Goal: Information Seeking & Learning: Find specific fact

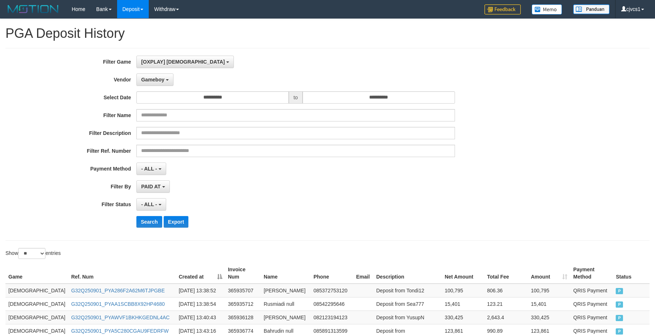
select select "****"
select select "**********"
select select "**"
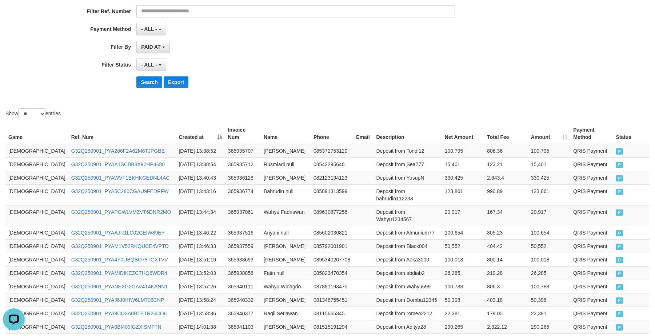
scroll to position [13, 0]
click at [154, 84] on button "Search" at bounding box center [149, 82] width 26 height 12
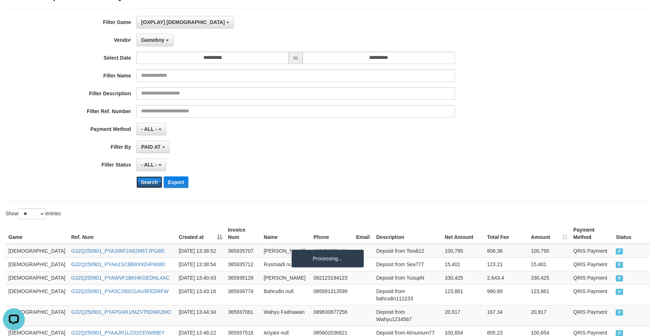
scroll to position [0, 0]
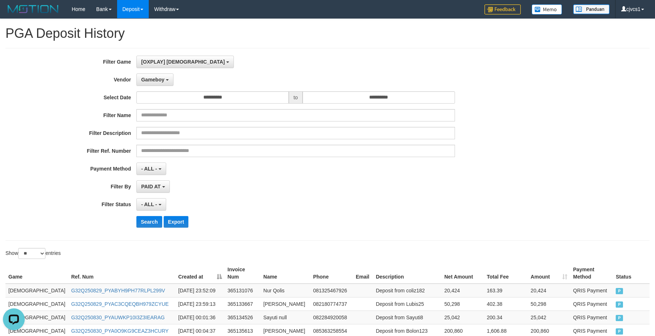
drag, startPoint x: 440, startPoint y: 211, endPoint x: 356, endPoint y: 194, distance: 86.3
click at [440, 209] on div "**********" at bounding box center [273, 145] width 546 height 178
click at [408, 230] on div "**********" at bounding box center [273, 145] width 546 height 178
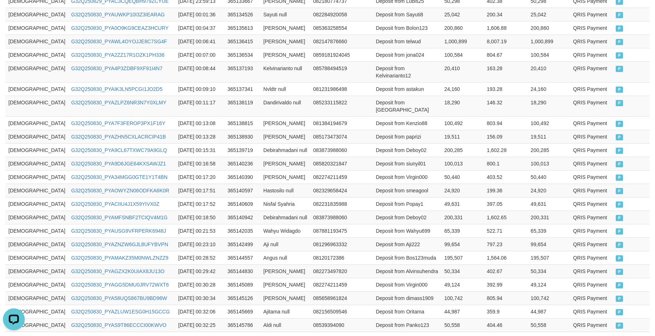
scroll to position [349, 0]
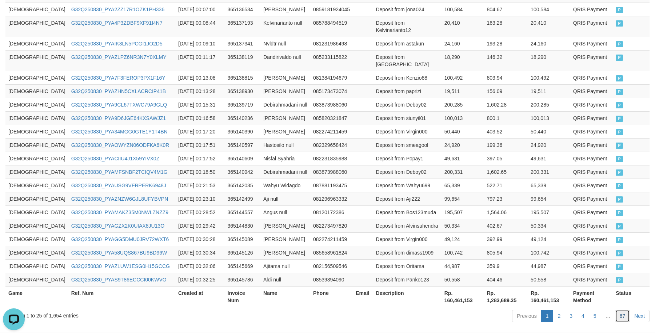
click at [628, 310] on link "67" at bounding box center [622, 316] width 15 height 12
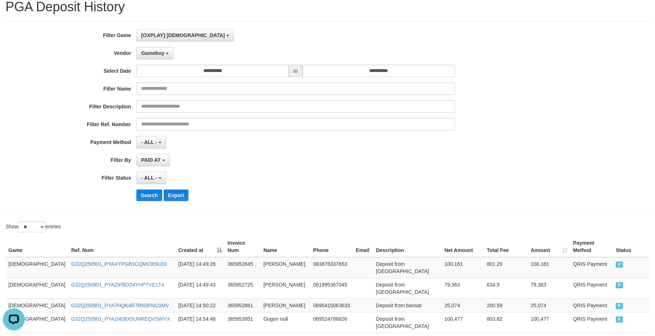
scroll to position [0, 0]
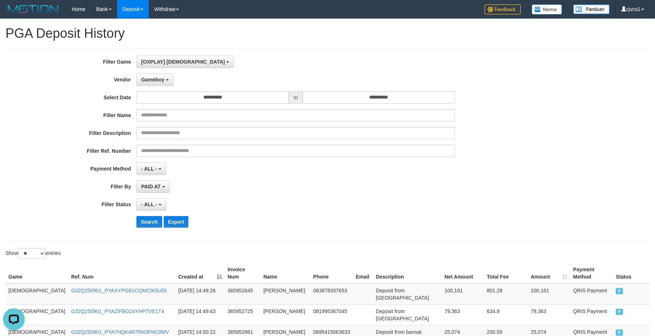
drag, startPoint x: 550, startPoint y: 182, endPoint x: 584, endPoint y: 232, distance: 60.0
click at [555, 176] on div "**********" at bounding box center [327, 145] width 655 height 178
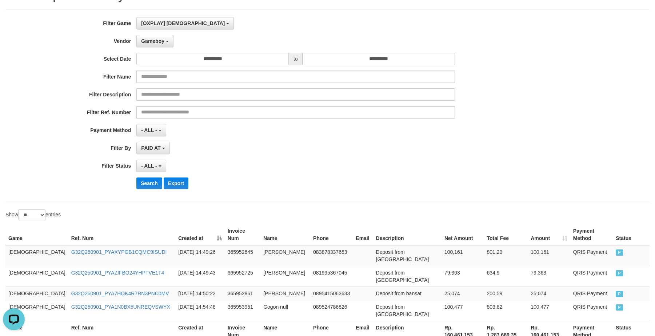
scroll to position [66, 0]
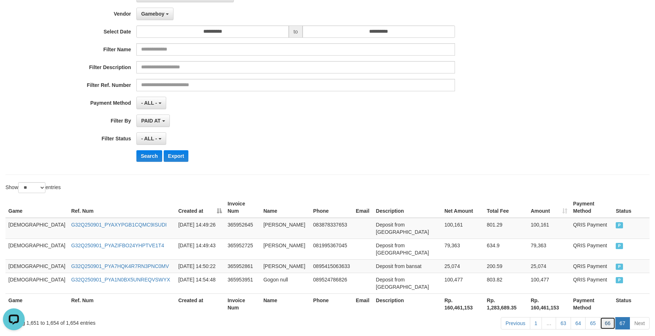
click at [604, 317] on link "66" at bounding box center [607, 323] width 15 height 12
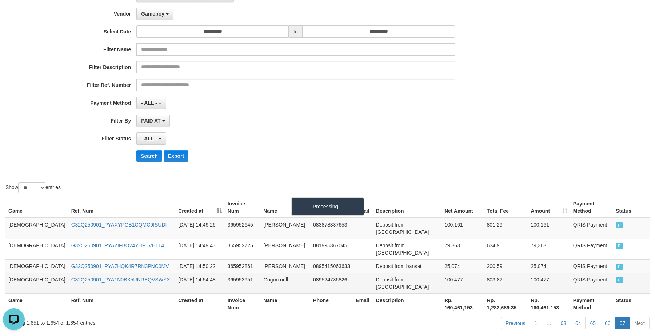
scroll to position [349, 0]
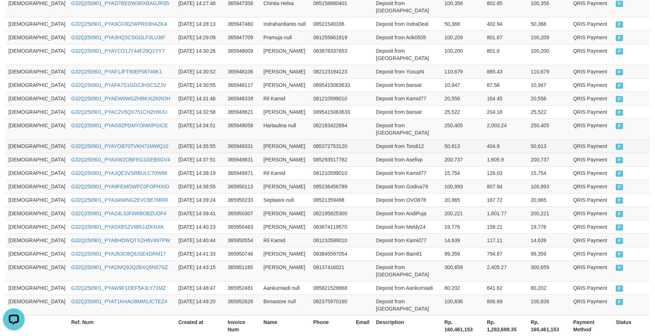
click at [484, 139] on td "404.9" at bounding box center [506, 145] width 44 height 13
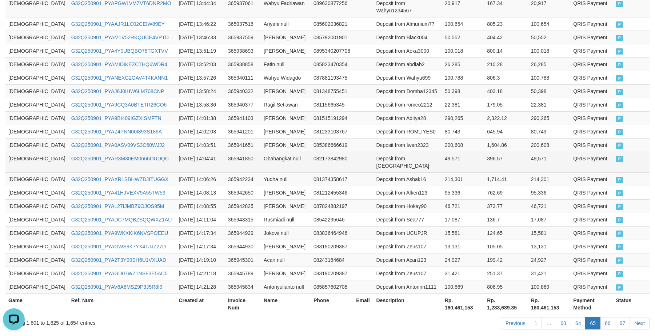
click at [442, 152] on td "49,571" at bounding box center [463, 162] width 43 height 21
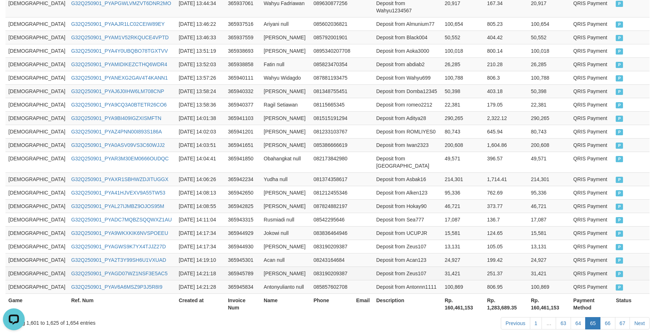
click at [12, 267] on td "[DEMOGRAPHIC_DATA]" at bounding box center [36, 273] width 63 height 13
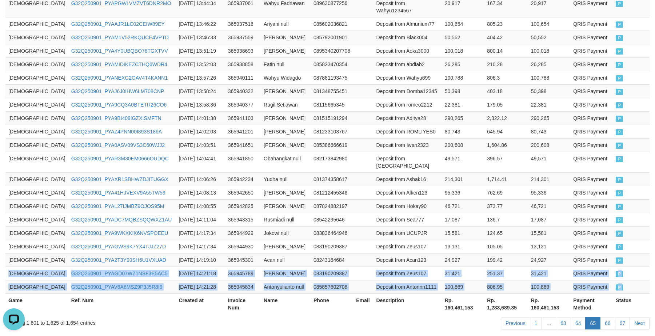
drag, startPoint x: 12, startPoint y: 246, endPoint x: 668, endPoint y: 275, distance: 656.8
click at [655, 275] on html "Toggle navigation Home Bank Account List Load By Website Group [ITOTO] GOD4D Gr…" at bounding box center [327, 11] width 655 height 721
copy div "GOD77 G32Q250901_PYAGD07WZ1NSF3E5AC5 [DATE] 14:21:18 365945789 [PERSON_NAME] 08…"
click at [612, 317] on link "66" at bounding box center [607, 323] width 15 height 12
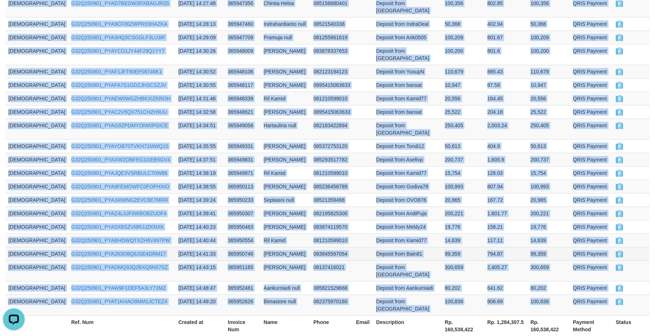
copy div "GOD77 G32Q250901_PYAGD07WZ1NSF3E5AC5 [DATE] 14:21:18 365945789 [PERSON_NAME] 08…"
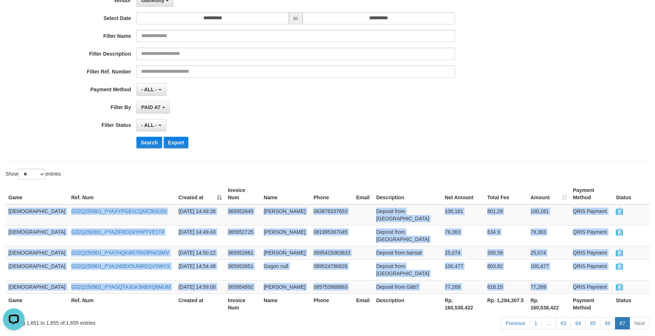
copy div "GOD77 G32Q250901_PYAGD07WZ1NSF3E5AC5 [DATE] 14:21:18 365945789 [PERSON_NAME] 08…"
click at [373, 206] on td "Deposit from [GEOGRAPHIC_DATA]" at bounding box center [407, 215] width 68 height 21
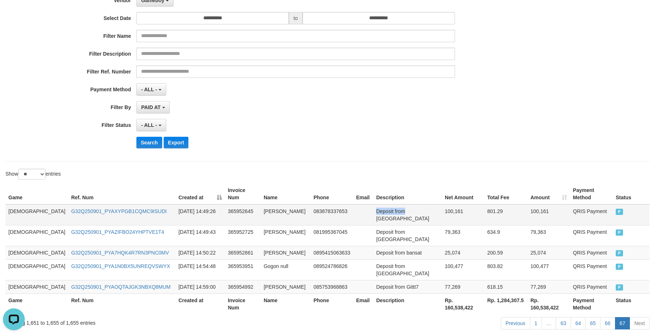
drag, startPoint x: 357, startPoint y: 206, endPoint x: 371, endPoint y: 209, distance: 14.4
click at [373, 209] on td "Deposit from [GEOGRAPHIC_DATA]" at bounding box center [407, 215] width 68 height 21
drag, startPoint x: 453, startPoint y: 145, endPoint x: 489, endPoint y: 153, distance: 36.8
click at [456, 146] on div "Search Export" at bounding box center [341, 143] width 410 height 12
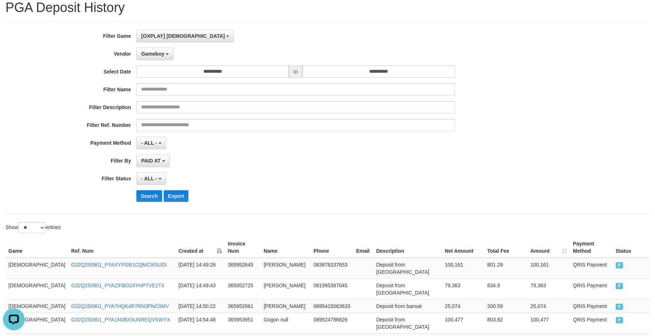
scroll to position [0, 0]
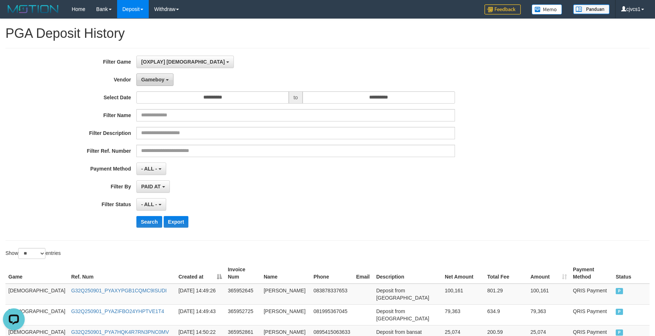
click at [162, 76] on button "Gameboy" at bounding box center [154, 80] width 37 height 12
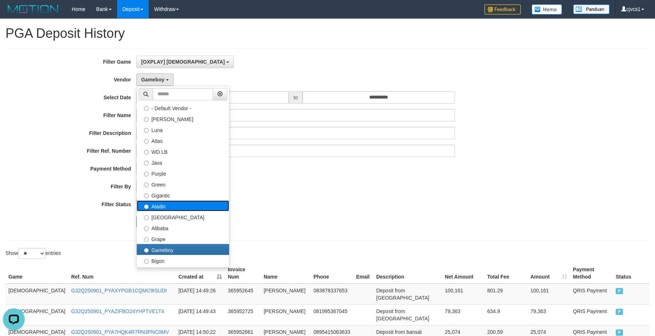
click at [177, 209] on label "Aladin" at bounding box center [183, 206] width 92 height 11
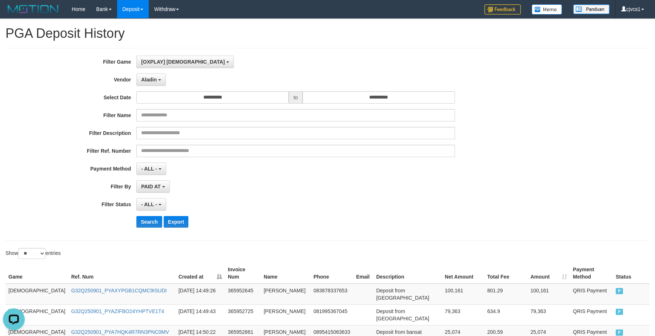
click at [150, 215] on div "**********" at bounding box center [273, 145] width 546 height 178
click at [149, 221] on button "Search" at bounding box center [149, 222] width 26 height 12
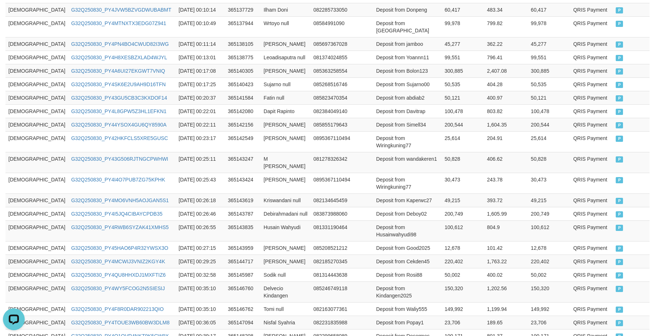
scroll to position [363, 0]
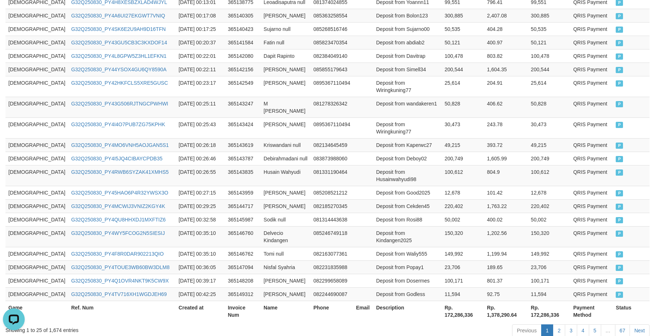
click at [626, 324] on div "Previous 1 2 3 4 5 … 67 Next" at bounding box center [464, 332] width 372 height 16
click at [620, 325] on link "67" at bounding box center [622, 331] width 15 height 12
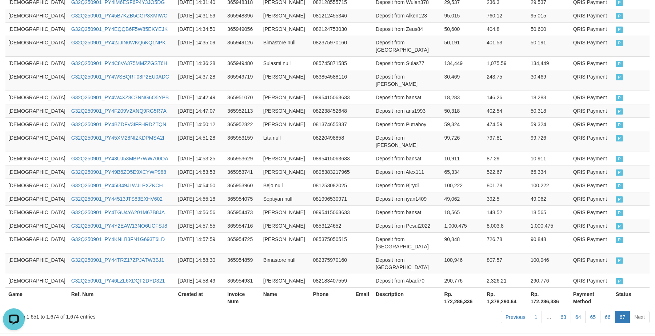
scroll to position [335, 0]
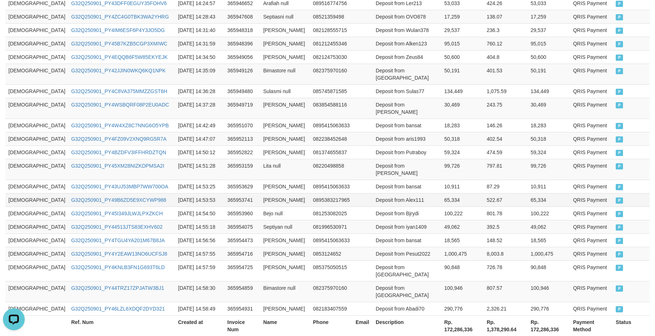
click at [406, 193] on td "Deposit from Alex111" at bounding box center [407, 199] width 68 height 13
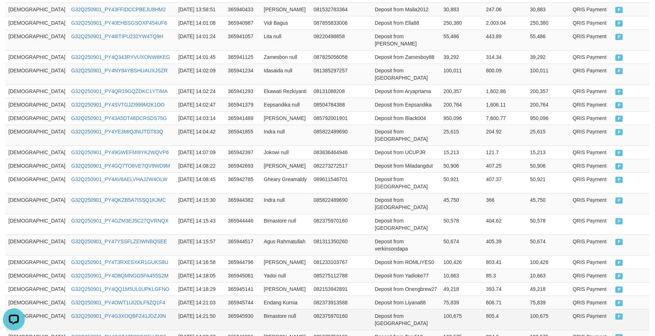
scroll to position [349, 0]
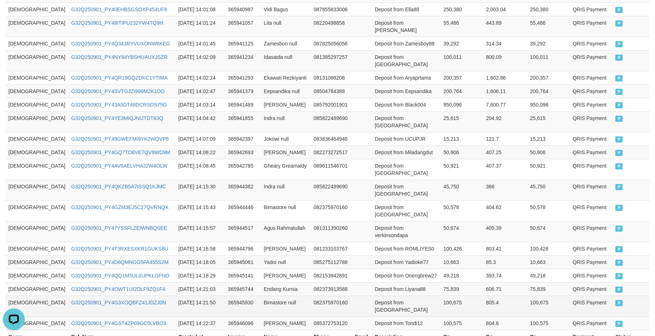
click at [570, 296] on td "QRIS Payment" at bounding box center [591, 306] width 43 height 21
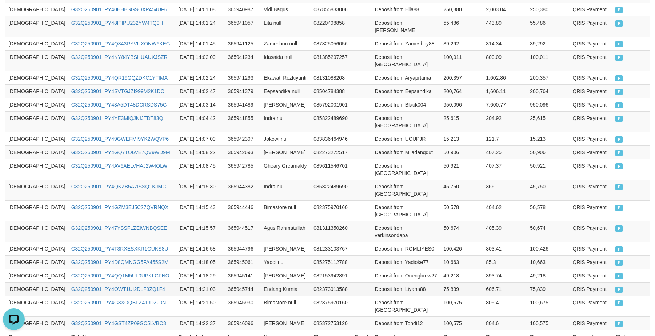
click at [15, 282] on td "[DEMOGRAPHIC_DATA]" at bounding box center [36, 288] width 63 height 13
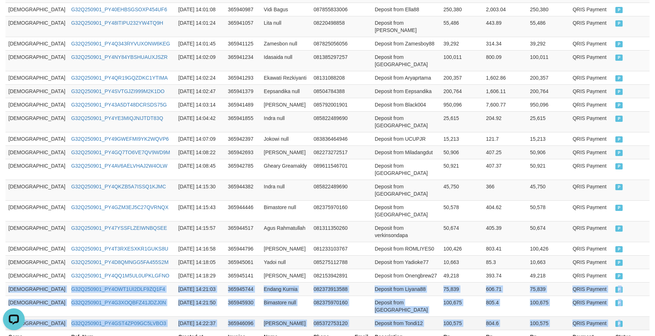
drag, startPoint x: 15, startPoint y: 229, endPoint x: 642, endPoint y: 261, distance: 627.8
click at [642, 261] on tbody "GOD77 G32Q250901_PY4XVNX9PM3E4JEHGCI [DATE] 13:46:45 365937607 [PERSON_NAME] 08…" at bounding box center [327, 132] width 644 height 395
copy tbody "GOD77 G32Q250901_PY4OWT1UI2DLF9ZQ1F4 [DATE] 14:21:03 365945744 Endang Kurnia 08…"
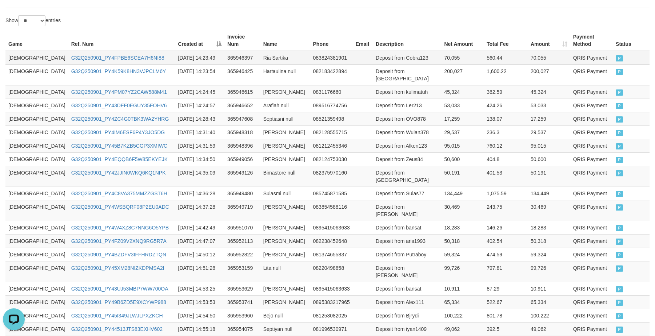
scroll to position [92, 0]
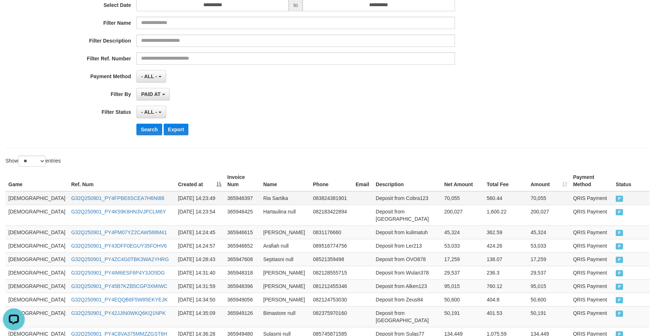
click at [9, 193] on td "[DEMOGRAPHIC_DATA]" at bounding box center [36, 198] width 63 height 14
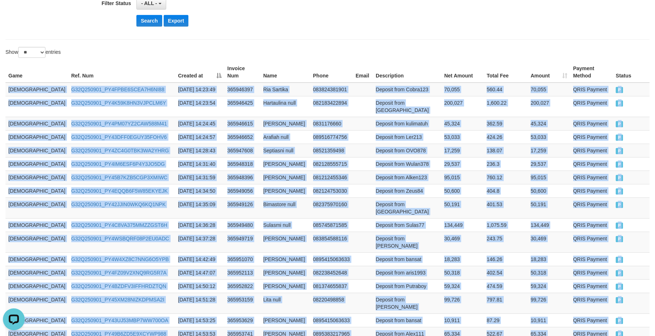
scroll to position [335, 0]
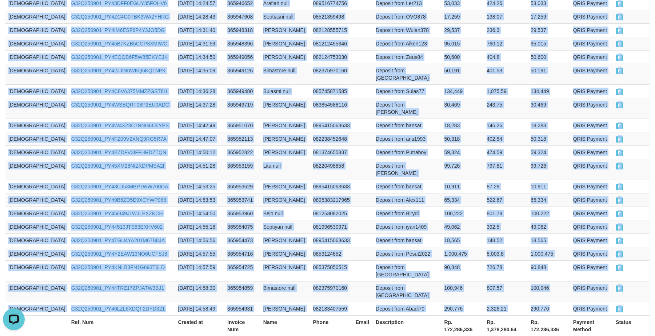
drag, startPoint x: 9, startPoint y: 193, endPoint x: 719, endPoint y: 256, distance: 712.4
click at [655, 256] on html "Toggle navigation Home Bank Account List Load By Website Group [ITOTO] GOD4D Gr…" at bounding box center [327, 30] width 655 height 730
copy div "GOD77 G32Q250901_PY4FPBE6SCEA7H6NI88 [DATE] 14:23:49 365946397 Ria Sartika 0838…"
click at [373, 302] on td "Deposit from Abadi70" at bounding box center [407, 308] width 68 height 13
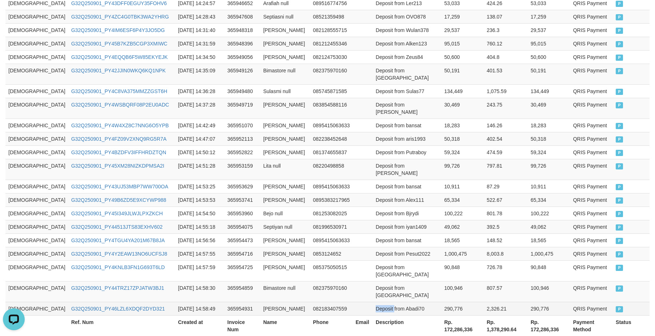
drag, startPoint x: 358, startPoint y: 259, endPoint x: 366, endPoint y: 261, distance: 8.9
click at [373, 302] on td "Deposit from Abadi70" at bounding box center [407, 308] width 68 height 13
drag, startPoint x: 357, startPoint y: 260, endPoint x: 554, endPoint y: 195, distance: 207.6
click at [373, 302] on td "Deposit from Abadi70" at bounding box center [407, 308] width 68 height 13
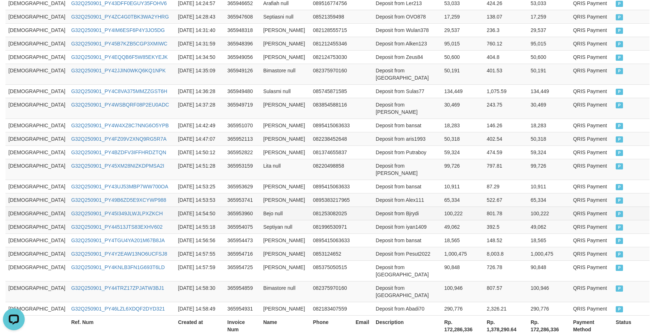
click at [441, 207] on td "100,222" at bounding box center [462, 213] width 43 height 13
drag, startPoint x: 429, startPoint y: 157, endPoint x: 559, endPoint y: 183, distance: 133.2
click at [433, 153] on tbody "GOD77 G32Q250901_PY4FPBE6SCEA7H6NI88 [DATE] 14:23:49 365946397 Ria Sartika 0838…" at bounding box center [327, 132] width 644 height 367
click at [528, 159] on td "99,726" at bounding box center [549, 169] width 43 height 21
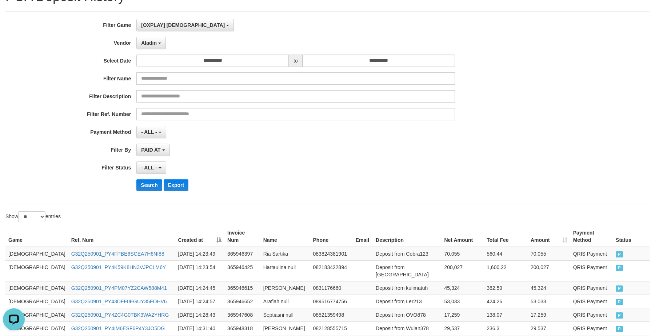
scroll to position [32, 0]
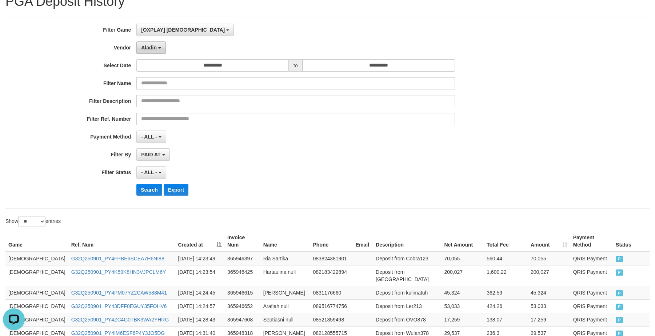
click at [153, 43] on button "Aladin" at bounding box center [150, 47] width 29 height 12
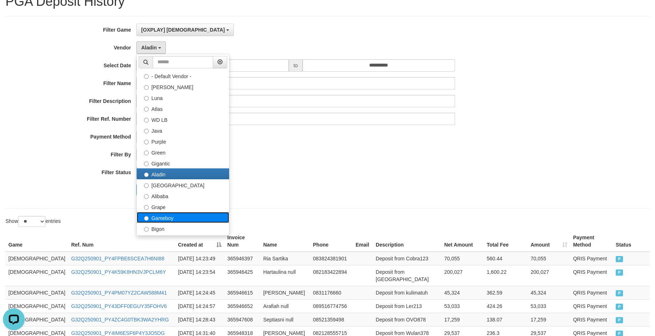
click at [183, 219] on label "Gameboy" at bounding box center [183, 217] width 92 height 11
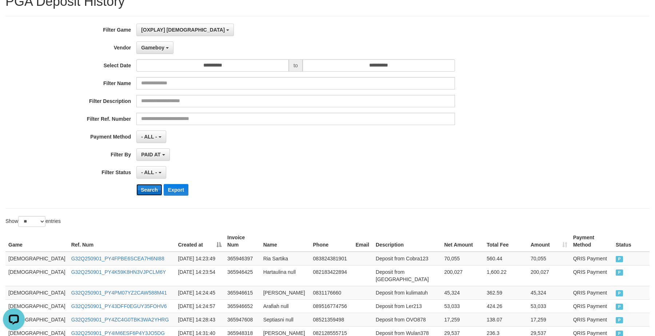
click at [152, 190] on button "Search" at bounding box center [149, 190] width 26 height 12
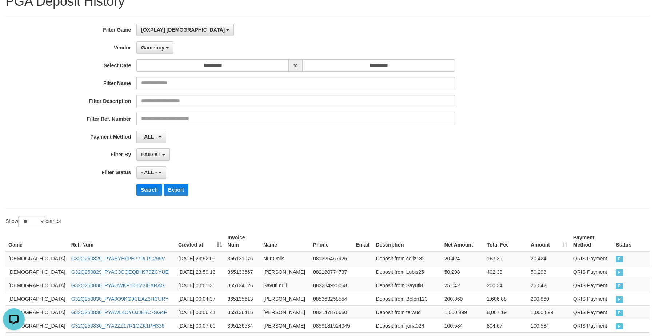
click at [489, 204] on div "**********" at bounding box center [327, 112] width 644 height 193
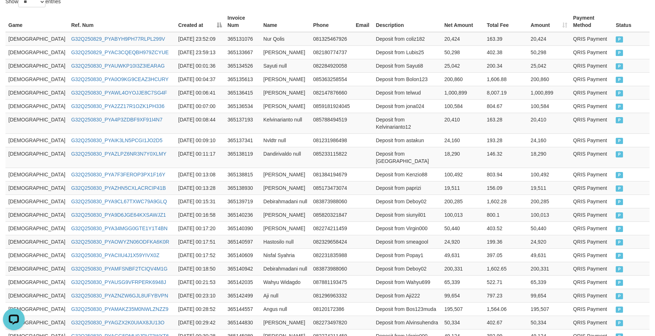
scroll to position [335, 0]
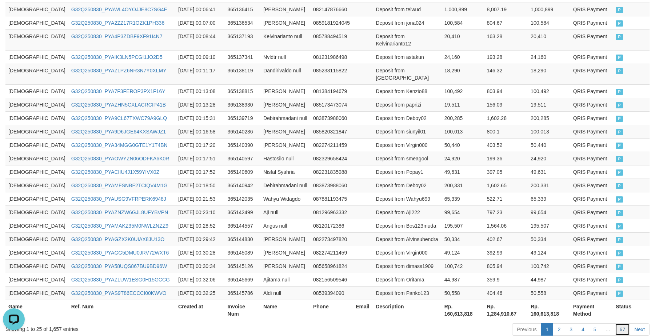
click at [618, 324] on link "67" at bounding box center [622, 330] width 15 height 12
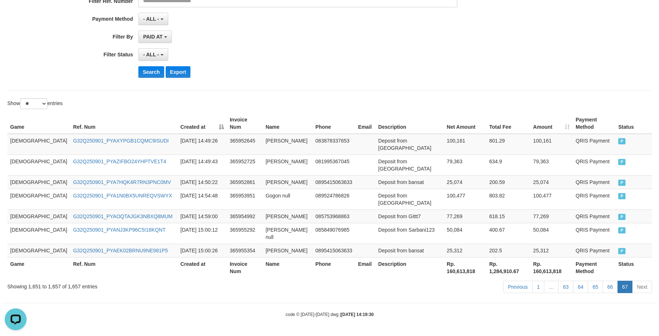
scroll to position [93, 0]
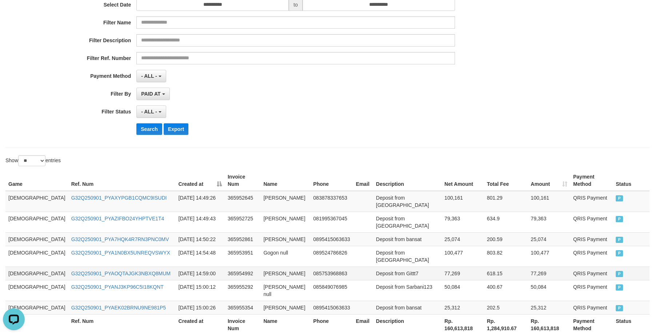
click at [534, 267] on td "77,269" at bounding box center [549, 273] width 43 height 13
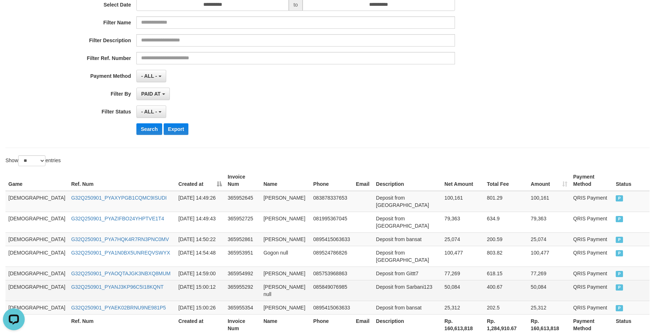
click at [116, 280] on td "G32Q250901_PYANJ3KP96C5I18KQNT" at bounding box center [121, 290] width 107 height 21
copy link "G32Q250901_PYANJ3KP96C5I18KQNT"
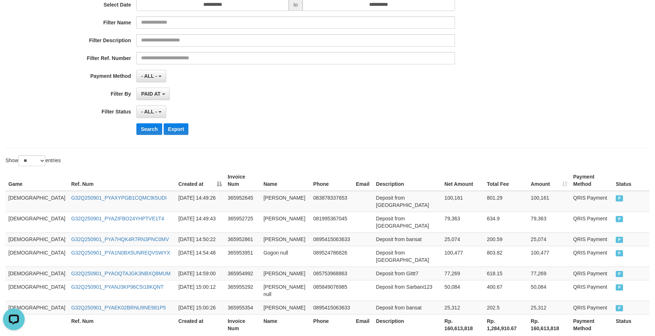
click at [528, 146] on div "**********" at bounding box center [327, 51] width 644 height 193
click at [103, 301] on td "G32Q250901_PYAEK02BRNU9NE981P5" at bounding box center [121, 307] width 107 height 13
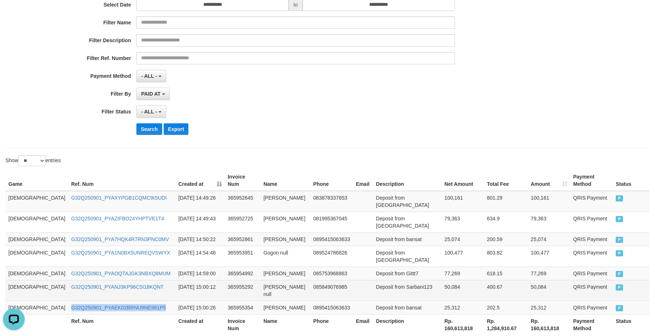
copy link "G32Q250901_PYAEK02BRNU9NE981P5"
click at [261, 280] on td "[PERSON_NAME] null" at bounding box center [286, 290] width 50 height 21
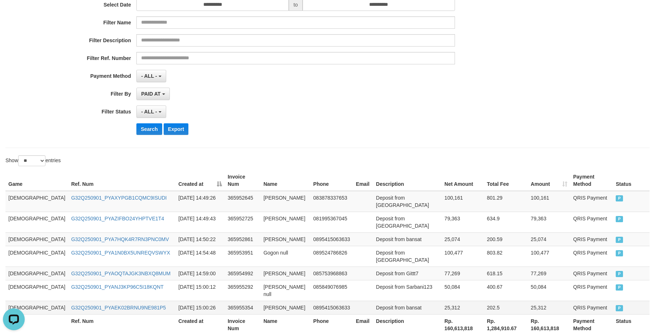
drag, startPoint x: 237, startPoint y: 257, endPoint x: 266, endPoint y: 265, distance: 30.4
click at [266, 265] on tbody "GOD77 G32Q250901_PYAXYPGB1CQMC9ISUDI [DATE] 14:49:26 365952645 [PERSON_NAME] 08…" at bounding box center [327, 253] width 644 height 124
copy tbody "[PERSON_NAME] null 085849076985 Deposit from Sarbani123 50,084 400.67 50,084 QR…"
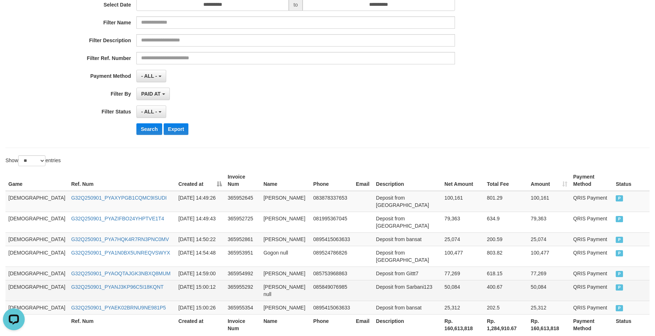
click at [261, 280] on td "[PERSON_NAME] null" at bounding box center [286, 290] width 50 height 21
drag, startPoint x: 241, startPoint y: 255, endPoint x: 348, endPoint y: 251, distance: 106.7
click at [261, 280] on td "[PERSON_NAME] null" at bounding box center [286, 290] width 50 height 21
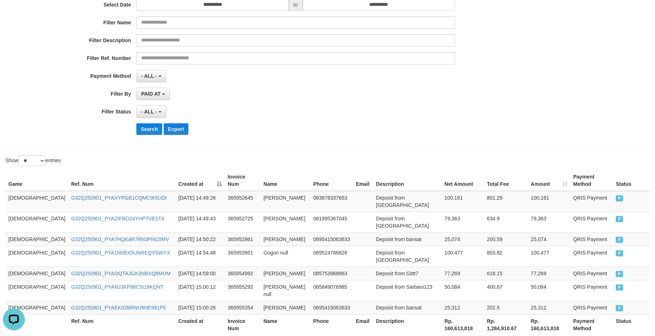
drag, startPoint x: 389, startPoint y: 151, endPoint x: 382, endPoint y: 167, distance: 18.0
click at [389, 150] on div "**********" at bounding box center [327, 139] width 655 height 427
click at [261, 301] on td "[PERSON_NAME]" at bounding box center [286, 307] width 50 height 13
drag, startPoint x: 245, startPoint y: 271, endPoint x: 314, endPoint y: 274, distance: 69.2
click at [276, 301] on td "[PERSON_NAME]" at bounding box center [286, 307] width 50 height 13
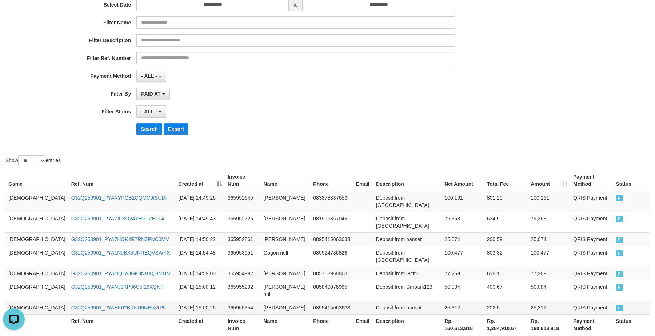
copy td "[PERSON_NAME]"
drag, startPoint x: 424, startPoint y: 164, endPoint x: 505, endPoint y: 152, distance: 81.7
click at [437, 162] on div "Show ** ** ** *** entries" at bounding box center [327, 161] width 655 height 13
drag, startPoint x: 445, startPoint y: 151, endPoint x: 620, endPoint y: 126, distance: 176.1
click at [483, 147] on div "**********" at bounding box center [327, 139] width 655 height 427
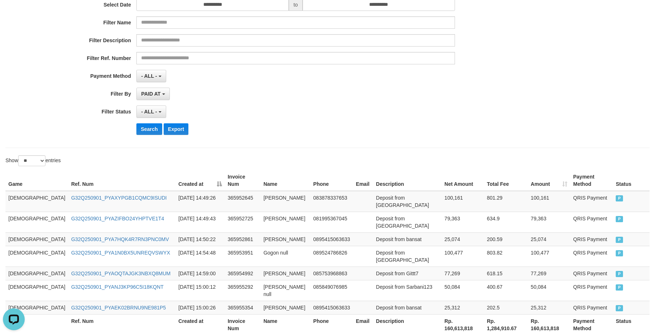
click at [370, 152] on div "**********" at bounding box center [327, 139] width 655 height 427
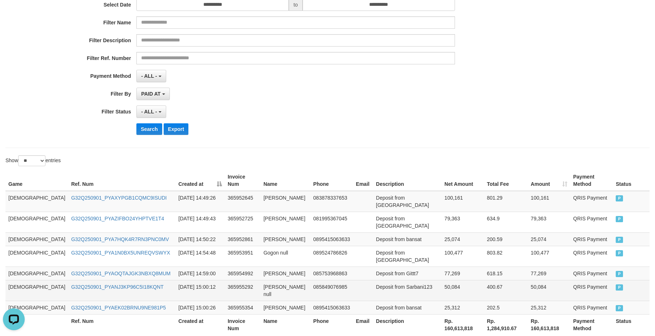
click at [442, 280] on td "50,084" at bounding box center [463, 290] width 43 height 21
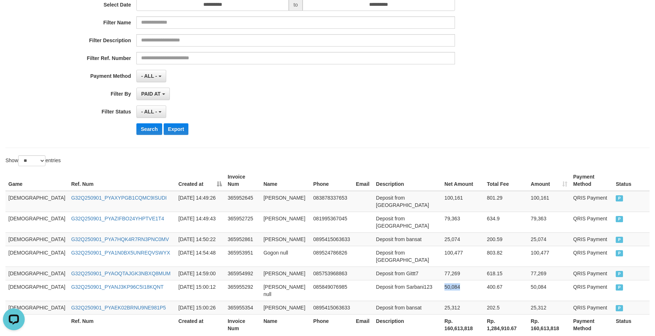
copy td "50,084"
click at [495, 168] on div "Game Ref. Num Created at Invoice Num Name Phone Email Description Net Amount To…" at bounding box center [327, 252] width 655 height 169
click at [442, 301] on td "25,312" at bounding box center [463, 307] width 43 height 13
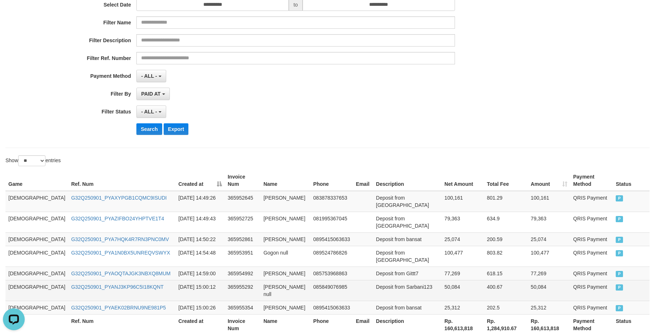
click at [399, 280] on td "Deposit from Sarbani123" at bounding box center [407, 290] width 68 height 21
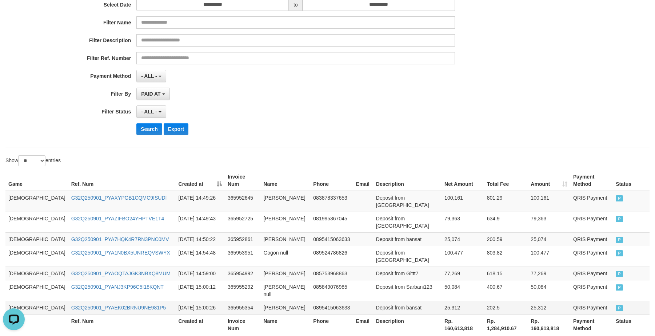
drag, startPoint x: 398, startPoint y: 275, endPoint x: 394, endPoint y: 276, distance: 3.8
click at [398, 301] on td "Deposit from bansat" at bounding box center [407, 307] width 68 height 13
click at [381, 301] on td "Deposit from bansat" at bounding box center [407, 307] width 68 height 13
drag, startPoint x: 496, startPoint y: 166, endPoint x: 630, endPoint y: 156, distance: 133.5
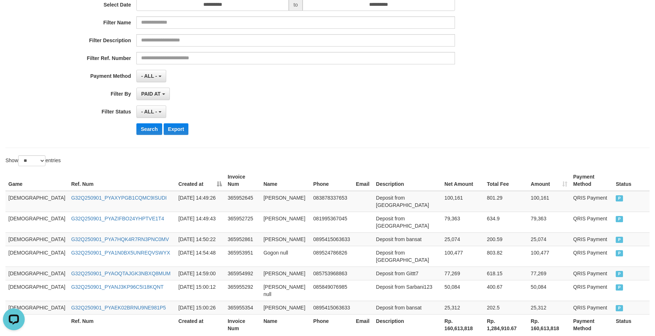
click at [535, 158] on div "Show ** ** ** *** entries" at bounding box center [327, 161] width 655 height 13
drag, startPoint x: 431, startPoint y: 130, endPoint x: 498, endPoint y: 103, distance: 72.7
click at [461, 109] on div "**********" at bounding box center [273, 52] width 546 height 178
drag, startPoint x: 400, startPoint y: 135, endPoint x: 474, endPoint y: 120, distance: 75.7
click at [414, 123] on div "**********" at bounding box center [273, 52] width 546 height 178
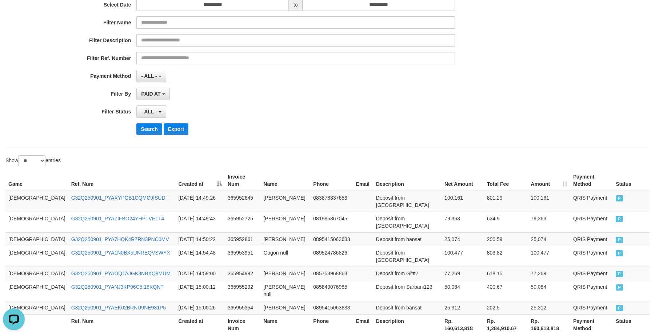
drag, startPoint x: 412, startPoint y: 174, endPoint x: 418, endPoint y: 162, distance: 13.2
click at [418, 162] on div "Show ** ** ** *** entries Game Ref. Num Created at Invoice Num Name Phone Email…" at bounding box center [327, 254] width 644 height 198
click at [372, 151] on div "**********" at bounding box center [327, 139] width 655 height 427
drag, startPoint x: 392, startPoint y: 132, endPoint x: 414, endPoint y: 118, distance: 25.7
click at [400, 123] on div "Search Export" at bounding box center [341, 129] width 410 height 12
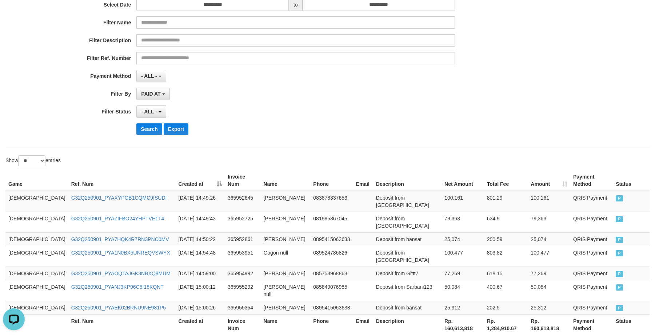
drag, startPoint x: 448, startPoint y: 131, endPoint x: 455, endPoint y: 120, distance: 12.9
click at [453, 121] on div "**********" at bounding box center [273, 52] width 546 height 178
drag, startPoint x: 392, startPoint y: 142, endPoint x: 418, endPoint y: 126, distance: 30.8
click at [412, 128] on div "**********" at bounding box center [327, 51] width 644 height 193
drag, startPoint x: 326, startPoint y: 139, endPoint x: 637, endPoint y: 163, distance: 312.0
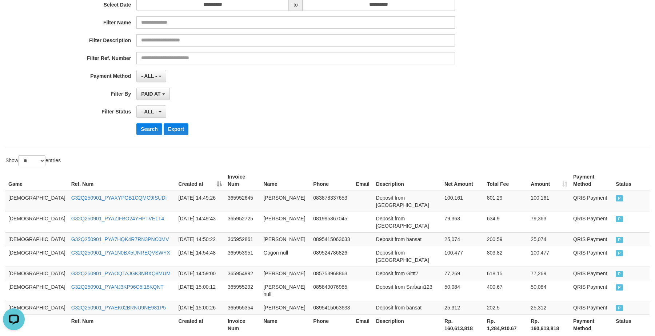
click at [332, 135] on div "**********" at bounding box center [273, 52] width 546 height 178
drag, startPoint x: 479, startPoint y: 171, endPoint x: 549, endPoint y: 156, distance: 71.6
click at [495, 159] on div "Show ** ** ** *** entries Game Ref. Num Created at Invoice Num Name Phone Email…" at bounding box center [327, 254] width 644 height 198
drag, startPoint x: 410, startPoint y: 127, endPoint x: 418, endPoint y: 127, distance: 8.8
click at [416, 128] on div "Search Export" at bounding box center [341, 129] width 410 height 12
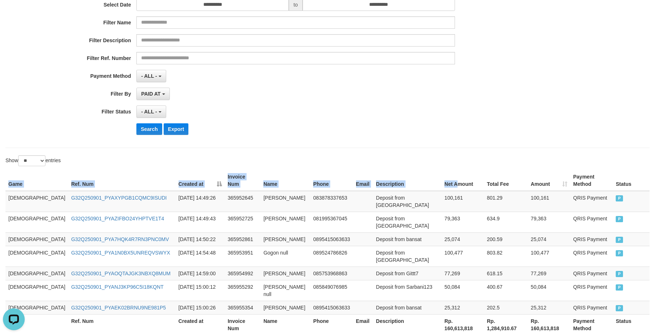
click at [436, 169] on div "Game Ref. Num Created at Invoice Num Name Phone Email Description Net Amount To…" at bounding box center [327, 252] width 655 height 169
drag, startPoint x: 390, startPoint y: 152, endPoint x: 411, endPoint y: 153, distance: 20.4
click at [392, 152] on div "**********" at bounding box center [327, 139] width 655 height 427
drag, startPoint x: 489, startPoint y: 107, endPoint x: 576, endPoint y: 102, distance: 87.1
click at [524, 104] on div "**********" at bounding box center [273, 52] width 546 height 178
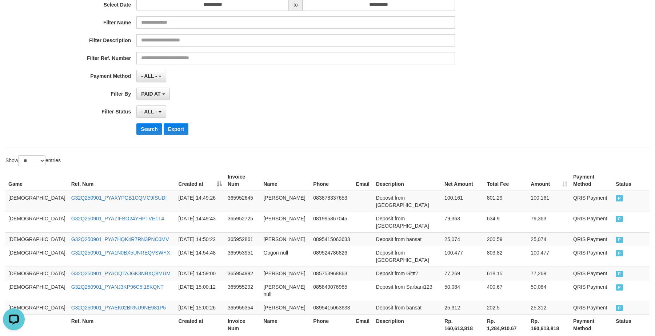
drag, startPoint x: 381, startPoint y: 114, endPoint x: 537, endPoint y: 112, distance: 156.9
click at [421, 112] on div "- ALL - SELECT ALL - ALL - SELECT STATUS PENDING/UNPAID PAID CANCELED EXPIRED" at bounding box center [295, 112] width 318 height 12
drag, startPoint x: 351, startPoint y: 134, endPoint x: 369, endPoint y: 123, distance: 20.4
click at [362, 126] on div "Search Export" at bounding box center [341, 129] width 410 height 12
drag, startPoint x: 541, startPoint y: 124, endPoint x: 649, endPoint y: 118, distance: 107.6
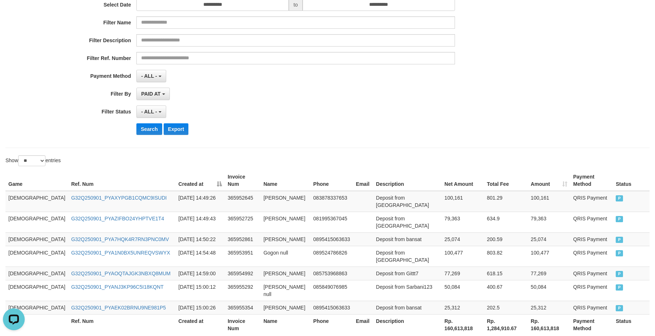
click at [561, 120] on div "**********" at bounding box center [327, 52] width 655 height 178
drag, startPoint x: 511, startPoint y: 135, endPoint x: 641, endPoint y: 129, distance: 130.1
click at [559, 130] on div "**********" at bounding box center [327, 52] width 655 height 178
drag, startPoint x: 511, startPoint y: 174, endPoint x: 516, endPoint y: 166, distance: 9.6
click at [516, 167] on div "Show ** ** ** *** entries Game Ref. Num Created at Invoice Num Name Phone Email…" at bounding box center [327, 254] width 644 height 198
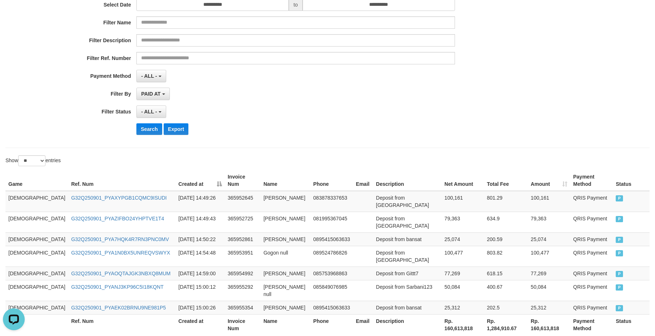
click at [352, 145] on div "**********" at bounding box center [327, 51] width 644 height 193
click at [383, 148] on div "**********" at bounding box center [327, 139] width 655 height 427
drag, startPoint x: 415, startPoint y: 145, endPoint x: 425, endPoint y: 142, distance: 10.6
click at [418, 143] on div "**********" at bounding box center [327, 51] width 644 height 193
click at [140, 130] on button "Search" at bounding box center [150, 129] width 26 height 12
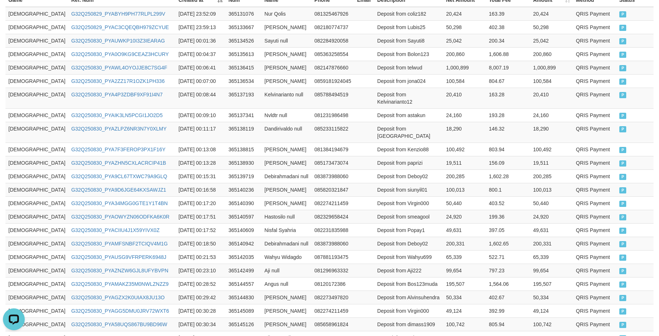
scroll to position [349, 0]
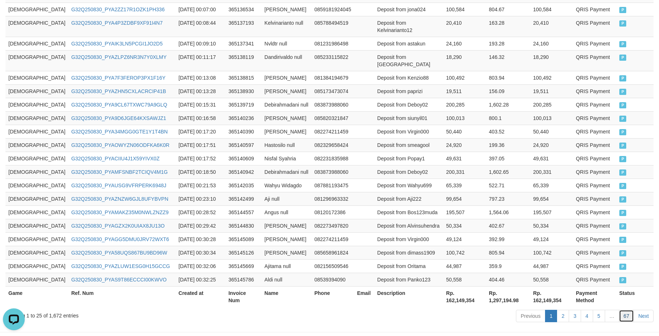
click at [627, 310] on link "67" at bounding box center [626, 316] width 15 height 12
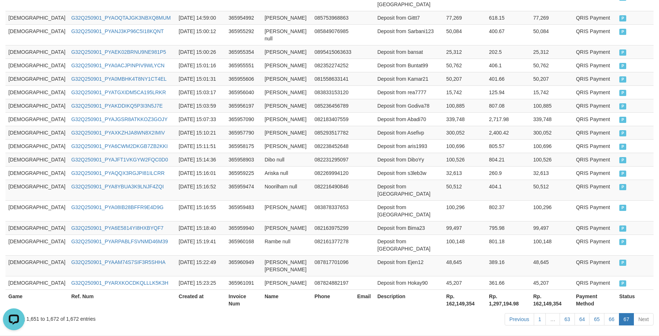
scroll to position [308, 0]
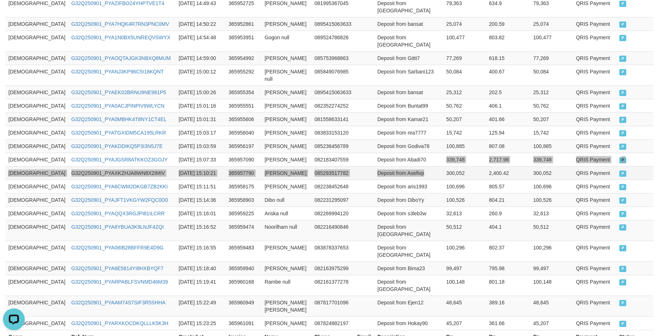
drag, startPoint x: 417, startPoint y: 130, endPoint x: 398, endPoint y: 134, distance: 19.0
click at [420, 130] on tbody "GOD77 G32Q250901_PYAXYPGB1CQMC9ISUDI [DATE] 14:49:26 365952645 [PERSON_NAME] 08…" at bounding box center [329, 153] width 648 height 355
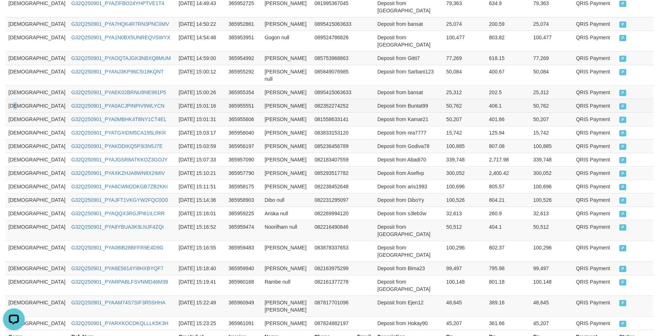
click at [17, 99] on td "[DEMOGRAPHIC_DATA]" at bounding box center [36, 105] width 63 height 13
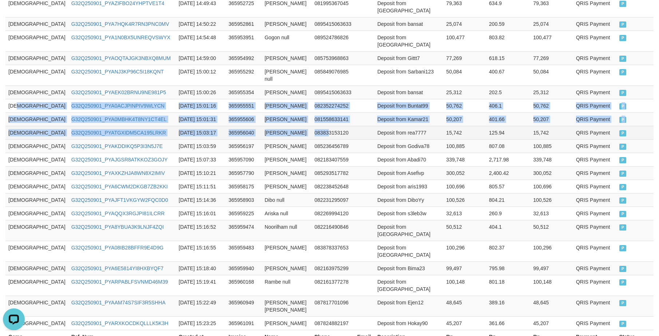
drag, startPoint x: 17, startPoint y: 66, endPoint x: 162, endPoint y: 93, distance: 147.4
click at [289, 102] on tbody "GOD77 G32Q250901_PYAXYPGB1CQMC9ISUDI [DATE] 14:49:26 365952645 [PERSON_NAME] 08…" at bounding box center [329, 153] width 648 height 355
click at [21, 99] on td "[DEMOGRAPHIC_DATA]" at bounding box center [36, 105] width 63 height 13
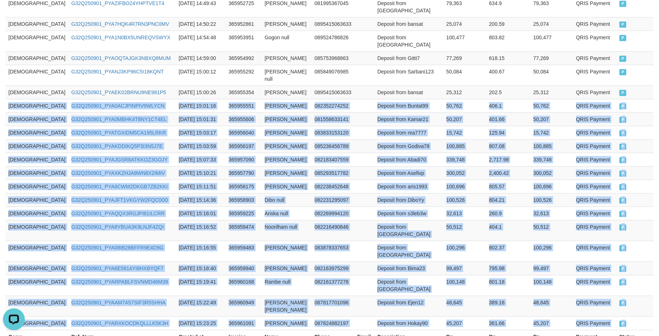
drag, startPoint x: 21, startPoint y: 71, endPoint x: 721, endPoint y: 217, distance: 715.4
click at [655, 217] on html "Toggle navigation Home Bank Account List Load By Website Group [ITOTO] GOD4D Gr…" at bounding box center [329, 50] width 659 height 717
click at [374, 296] on td "Deposit from Ejen12" at bounding box center [408, 306] width 69 height 21
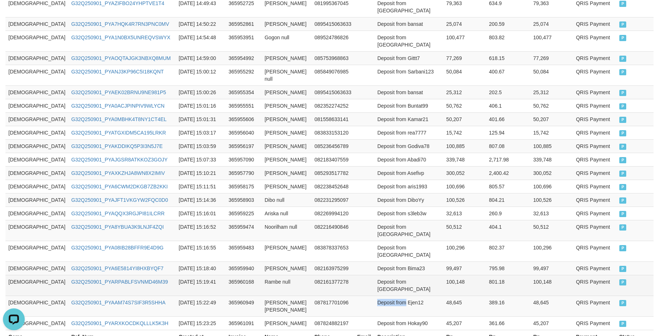
drag, startPoint x: 364, startPoint y: 243, endPoint x: 414, endPoint y: 227, distance: 52.6
click at [378, 296] on td "Deposit from Ejen12" at bounding box center [408, 306] width 69 height 21
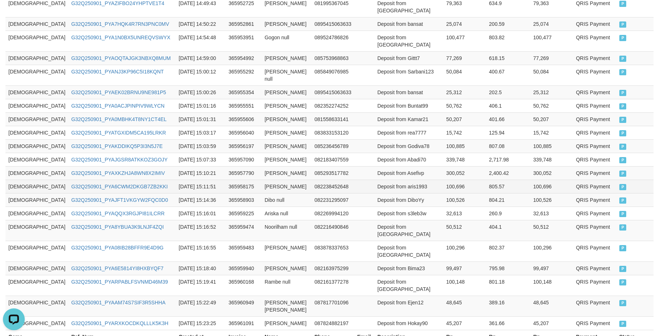
drag, startPoint x: 402, startPoint y: 155, endPoint x: 409, endPoint y: 144, distance: 12.2
click at [403, 180] on td "Deposit from aris1993" at bounding box center [408, 186] width 69 height 13
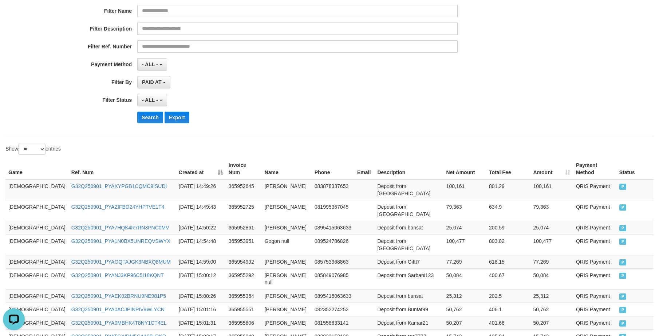
scroll to position [5, 0]
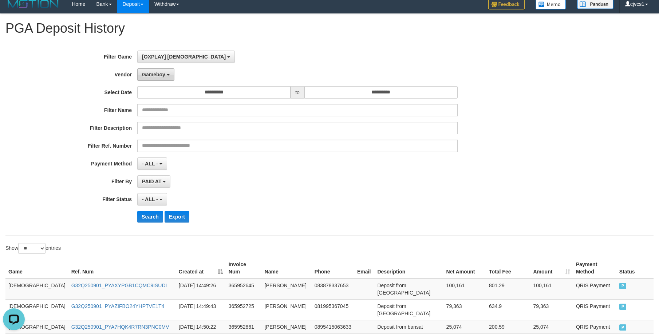
click at [157, 79] on button "Gameboy" at bounding box center [155, 74] width 37 height 12
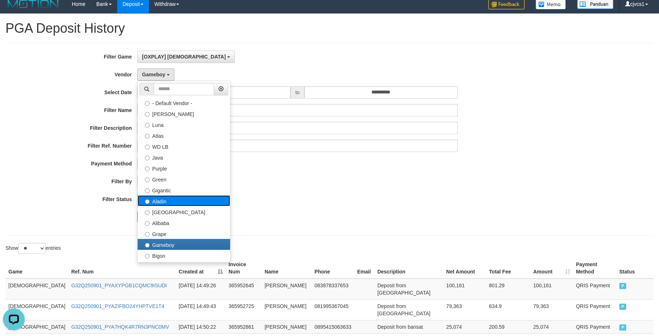
click at [172, 201] on label "Aladin" at bounding box center [184, 200] width 92 height 11
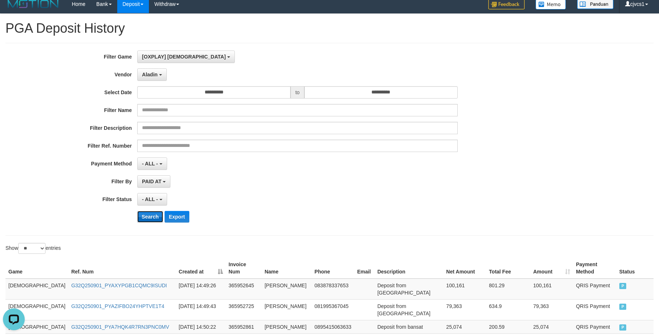
click at [152, 215] on button "Search" at bounding box center [150, 217] width 26 height 12
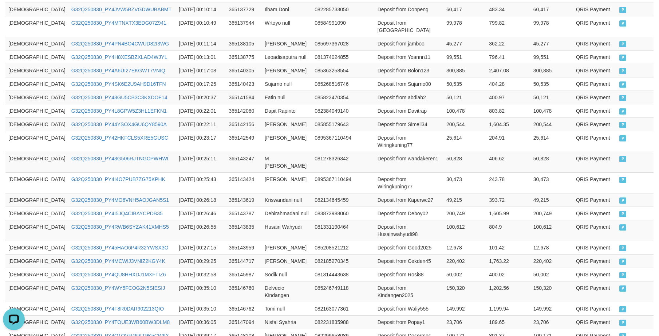
scroll to position [356, 0]
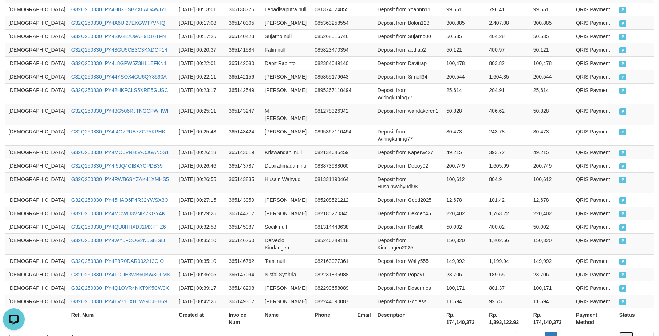
click at [631, 332] on link "68" at bounding box center [626, 338] width 15 height 12
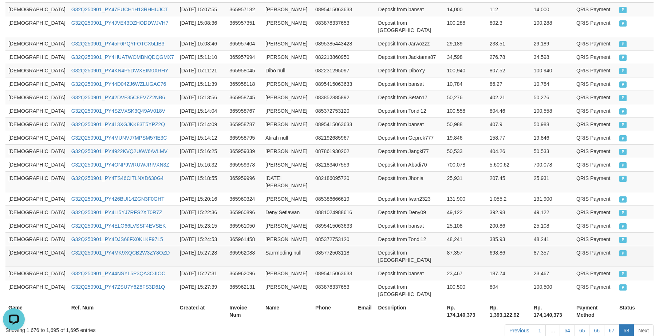
click at [487, 246] on td "698.86" at bounding box center [509, 256] width 44 height 21
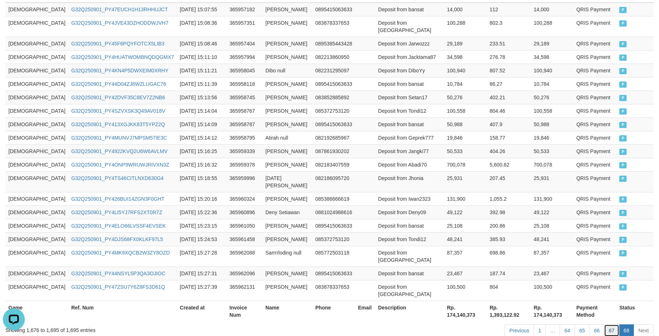
click at [617, 325] on link "67" at bounding box center [611, 331] width 15 height 12
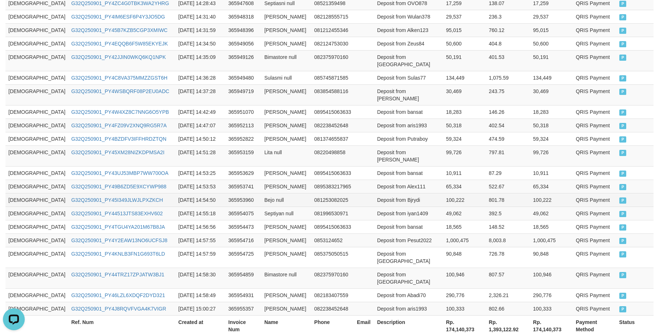
click at [350, 193] on tr "GOD77 G32Q250901_PY45I349JLWJLPXZKCH [DATE] 14:54:50 365953960 Bejo null 081253…" at bounding box center [329, 199] width 648 height 13
click at [12, 302] on td "[DEMOGRAPHIC_DATA]" at bounding box center [36, 308] width 63 height 13
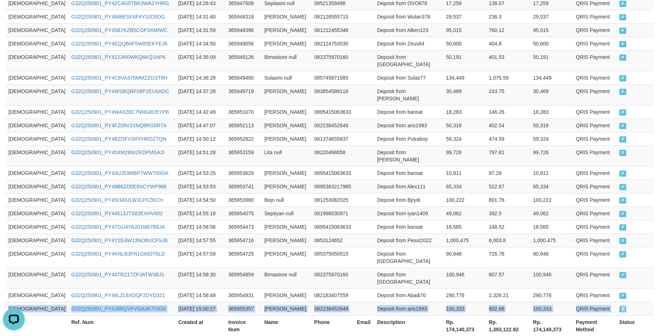
drag, startPoint x: 12, startPoint y: 258, endPoint x: 674, endPoint y: 251, distance: 662.4
click at [655, 251] on html "Toggle navigation Home Bank Account List Load By Website Group [ITOTO] GOD4D Gr…" at bounding box center [329, 22] width 659 height 743
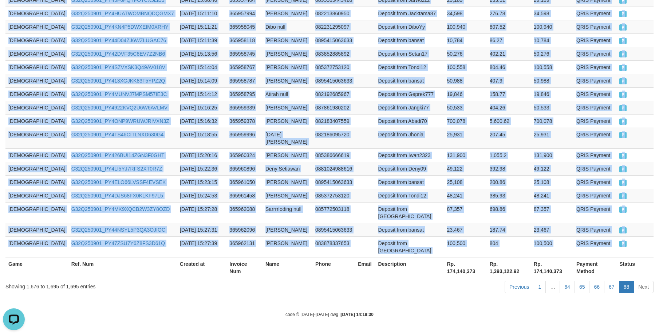
scroll to position [281, 0]
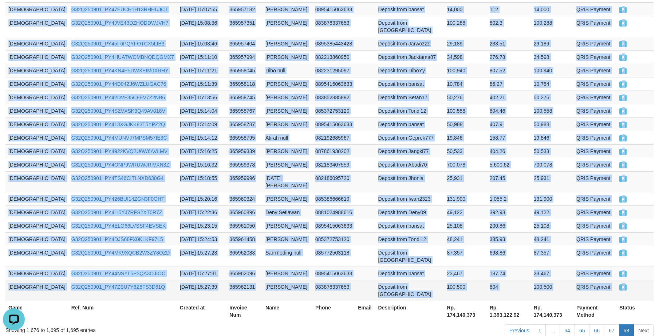
click at [375, 280] on td "Deposit from [GEOGRAPHIC_DATA]" at bounding box center [409, 290] width 69 height 21
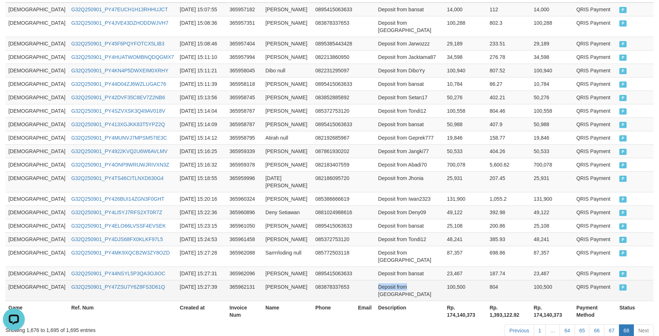
drag, startPoint x: 365, startPoint y: 256, endPoint x: 401, endPoint y: 253, distance: 36.6
click at [376, 280] on td "Deposit from [GEOGRAPHIC_DATA]" at bounding box center [409, 290] width 69 height 21
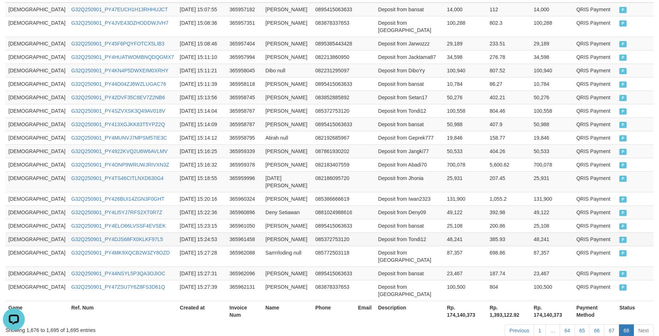
drag, startPoint x: 419, startPoint y: 224, endPoint x: 422, endPoint y: 219, distance: 6.2
click at [422, 223] on tbody "GOD77 G32Q250901_PY47EUCH1H13RHHUJCT [DATE] 15:07:55 365957182 Angga Hariyanto …" at bounding box center [329, 152] width 648 height 299
click at [398, 206] on td "Deposit from Deny09" at bounding box center [409, 212] width 69 height 13
drag, startPoint x: 433, startPoint y: 174, endPoint x: 415, endPoint y: 169, distance: 18.8
click at [444, 192] on td "131,900" at bounding box center [465, 198] width 43 height 13
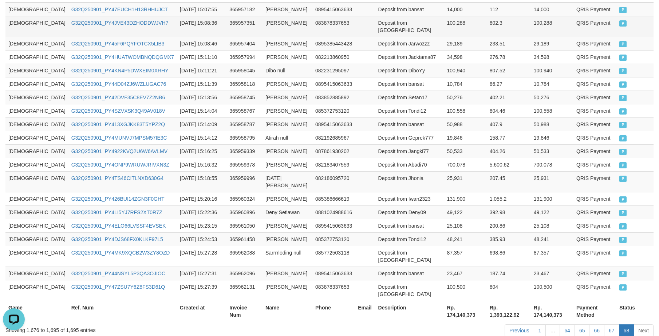
drag, startPoint x: 401, startPoint y: 126, endPoint x: 148, endPoint y: 10, distance: 277.8
click at [398, 131] on td "Deposit from Geprek777" at bounding box center [409, 137] width 69 height 13
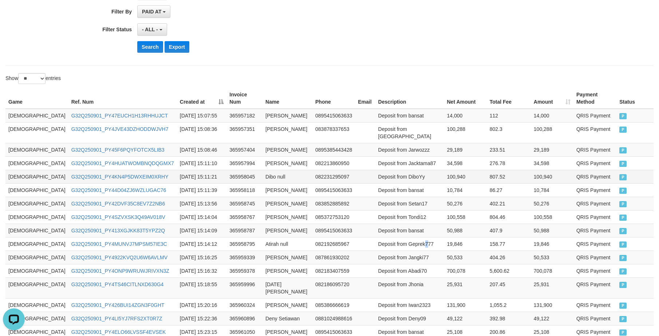
scroll to position [0, 0]
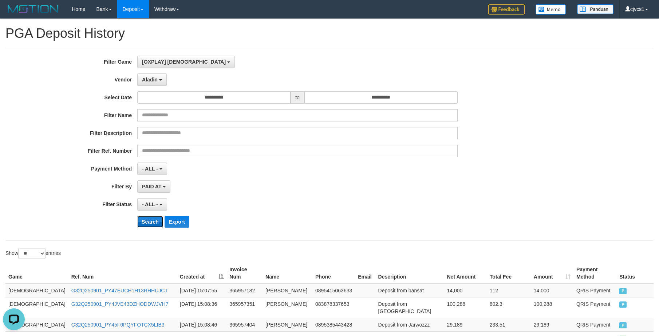
click at [155, 224] on button "Search" at bounding box center [150, 222] width 26 height 12
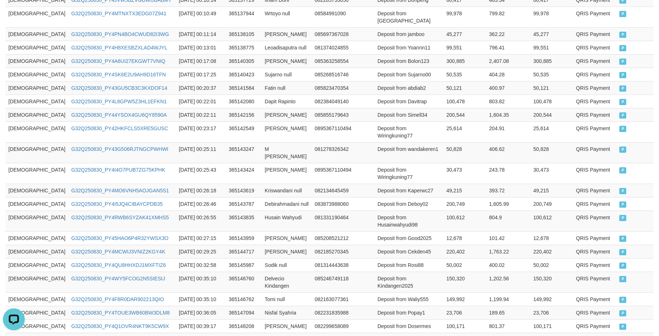
scroll to position [356, 0]
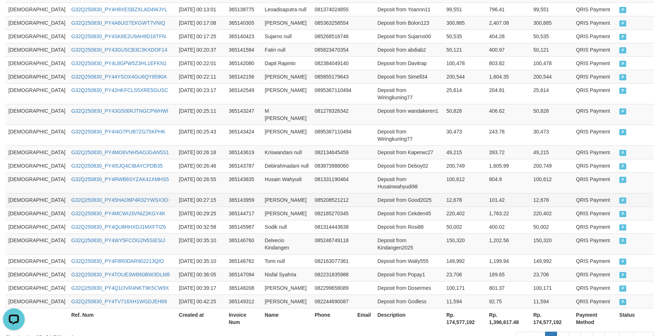
click at [389, 193] on td "Deposit from Good2025" at bounding box center [408, 199] width 69 height 13
click at [625, 332] on link "68" at bounding box center [626, 338] width 15 height 12
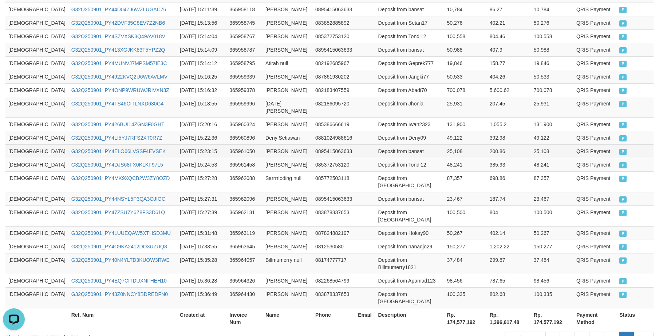
click at [401, 144] on td "Deposit from bansat" at bounding box center [409, 150] width 69 height 13
click at [15, 226] on td "[DEMOGRAPHIC_DATA]" at bounding box center [36, 232] width 63 height 13
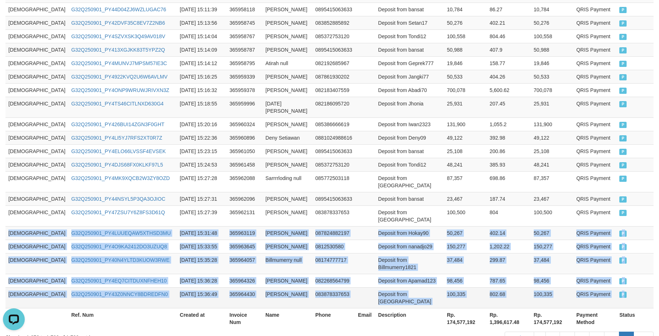
drag, startPoint x: 15, startPoint y: 200, endPoint x: 646, endPoint y: 263, distance: 634.2
click at [646, 263] on tbody "GOD77 G32Q250901_PY47EUCH1H13RHHUJCT [DATE] 15:07:55 365957182 Angga Hariyanto …" at bounding box center [329, 118] width 648 height 381
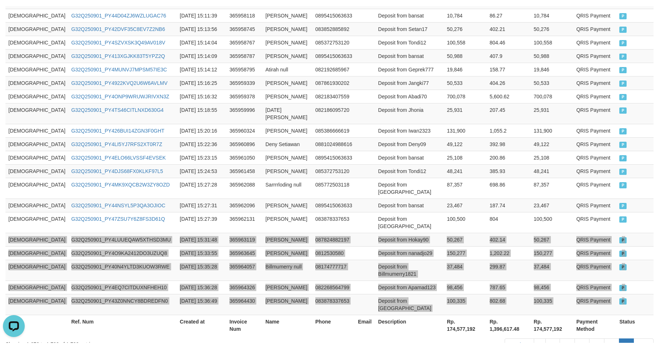
scroll to position [344, 0]
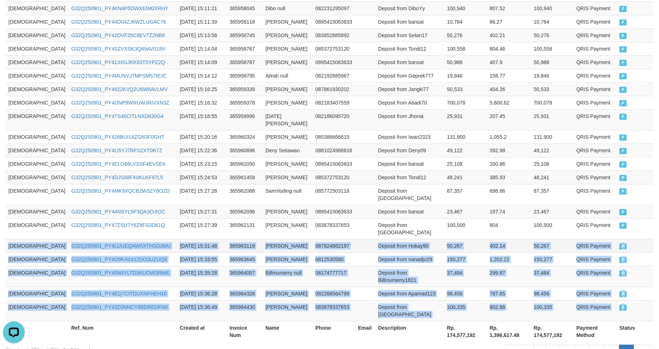
click at [375, 239] on td "Deposit from Hokay90" at bounding box center [409, 245] width 69 height 13
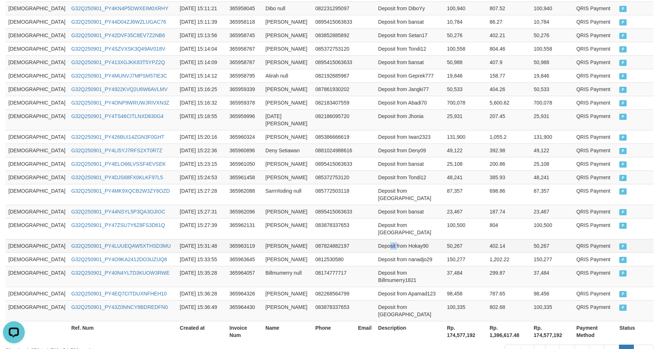
click at [375, 239] on td "Deposit from Hokay90" at bounding box center [409, 245] width 69 height 13
drag, startPoint x: 360, startPoint y: 212, endPoint x: 372, endPoint y: 214, distance: 11.8
click at [375, 239] on td "Deposit from Hokay90" at bounding box center [409, 245] width 69 height 13
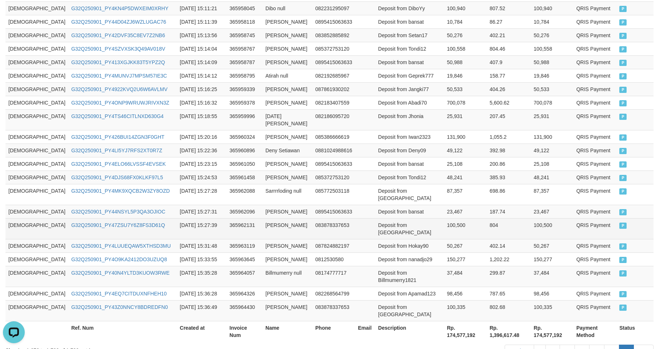
drag, startPoint x: 485, startPoint y: 199, endPoint x: 485, endPoint y: 194, distance: 4.7
click at [487, 218] on td "804" at bounding box center [509, 228] width 44 height 21
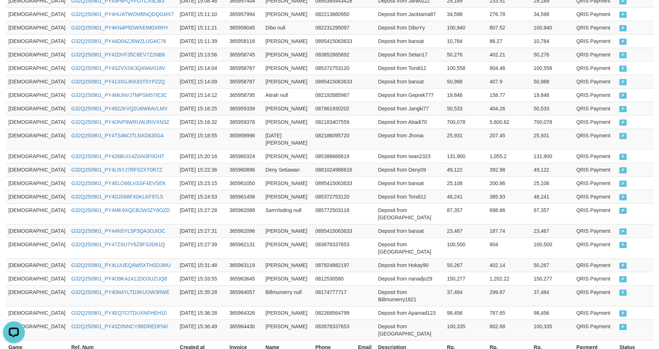
scroll to position [40, 0]
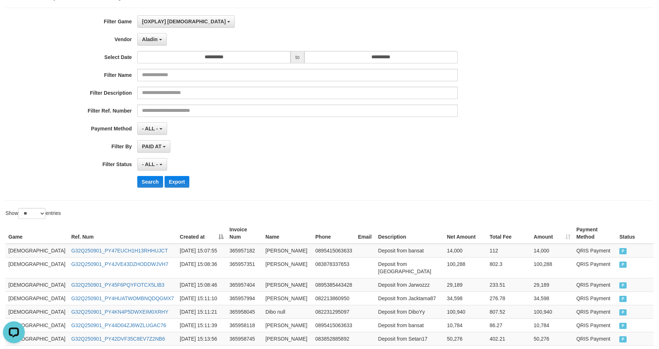
click at [156, 29] on div "**********" at bounding box center [274, 104] width 549 height 178
click at [153, 41] on span "Aladin" at bounding box center [150, 39] width 16 height 6
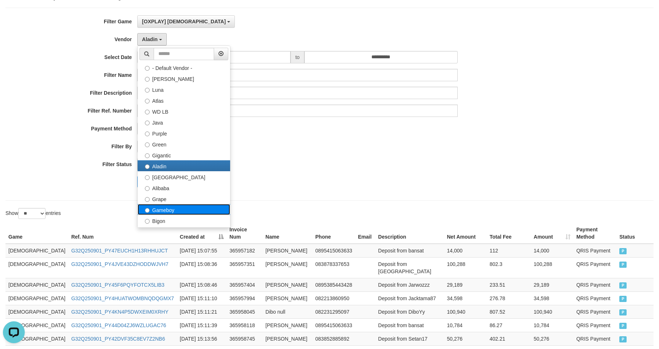
click at [206, 204] on label "Gameboy" at bounding box center [184, 209] width 92 height 11
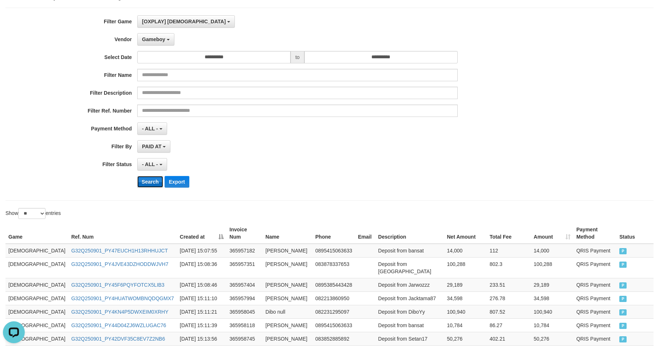
click at [159, 177] on button "Search" at bounding box center [150, 182] width 26 height 12
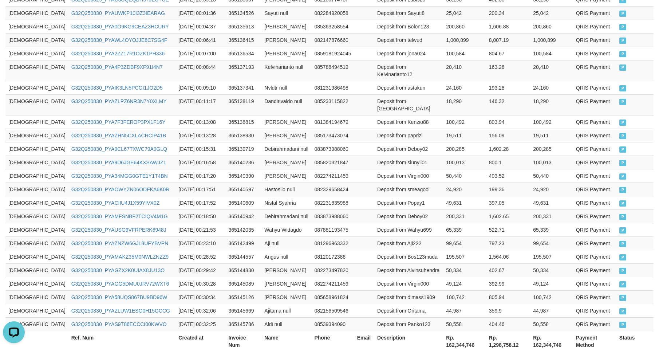
scroll to position [336, 0]
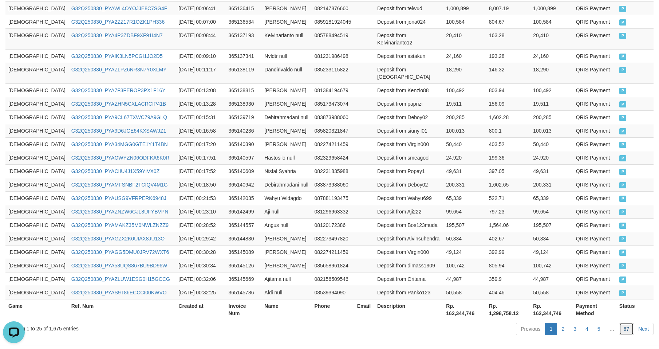
click at [632, 322] on link "67" at bounding box center [626, 328] width 15 height 12
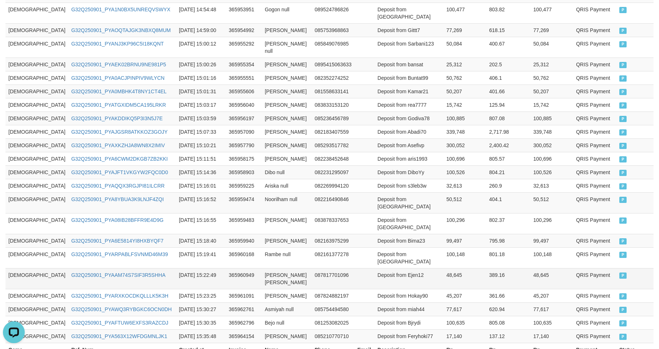
drag, startPoint x: 517, startPoint y: 215, endPoint x: 477, endPoint y: 249, distance: 51.9
click at [530, 268] on td "48,645" at bounding box center [551, 278] width 43 height 21
click at [68, 302] on td "G32Q250901_PYAWQ3RYBGKC6OCN0DH" at bounding box center [122, 308] width 108 height 13
click at [114, 316] on td "G32Q250901_PYAFTUW6EXFS3RAZCDJ" at bounding box center [122, 322] width 108 height 13
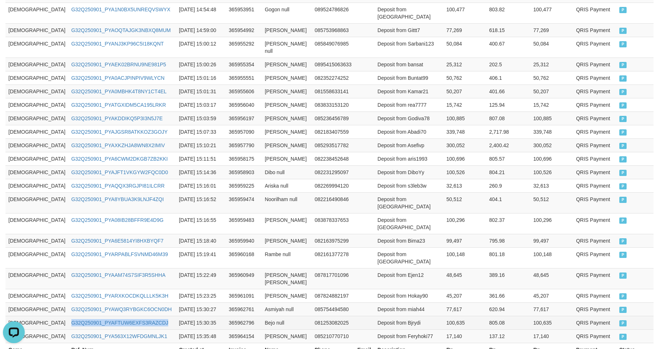
click at [114, 316] on td "G32Q250901_PYAFTUW6EXFS3RAZCDJ" at bounding box center [122, 322] width 108 height 13
click at [118, 329] on td "G32Q250901_PYA563X12WFDGMNLJK1" at bounding box center [122, 335] width 108 height 13
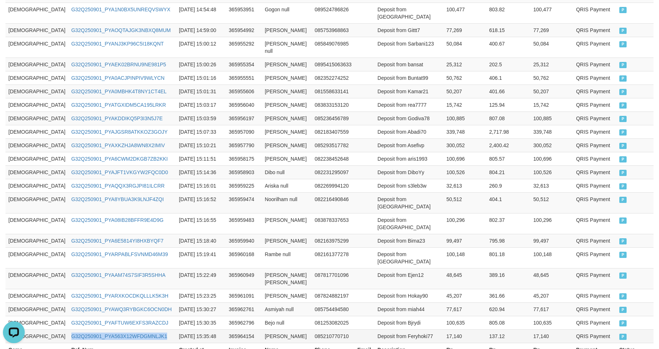
drag, startPoint x: 118, startPoint y: 274, endPoint x: 521, endPoint y: 227, distance: 405.5
click at [119, 329] on td "G32Q250901_PYA563X12WFDGMNLJK1" at bounding box center [122, 335] width 108 height 13
click at [262, 302] on td "Asmiyah null" at bounding box center [287, 308] width 50 height 13
drag, startPoint x: 250, startPoint y: 244, endPoint x: 262, endPoint y: 246, distance: 12.1
click at [262, 302] on td "Asmiyah null" at bounding box center [287, 308] width 50 height 13
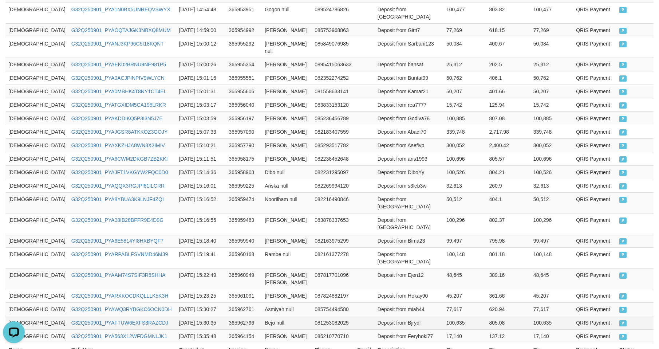
click at [262, 316] on td "Bejo null" at bounding box center [287, 322] width 50 height 13
drag, startPoint x: 241, startPoint y: 258, endPoint x: 261, endPoint y: 259, distance: 20.4
click at [262, 316] on td "Bejo null" at bounding box center [287, 322] width 50 height 13
click at [262, 329] on td "[PERSON_NAME]" at bounding box center [287, 335] width 50 height 13
drag, startPoint x: 239, startPoint y: 274, endPoint x: 265, endPoint y: 274, distance: 25.1
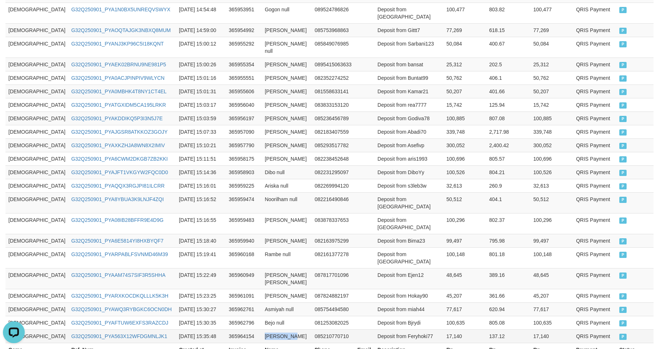
click at [265, 329] on td "[PERSON_NAME]" at bounding box center [287, 335] width 50 height 13
click at [443, 302] on td "77,617" at bounding box center [464, 308] width 43 height 13
click at [443, 316] on td "100,635" at bounding box center [464, 322] width 43 height 13
drag, startPoint x: 436, startPoint y: 260, endPoint x: 533, endPoint y: 245, distance: 98.7
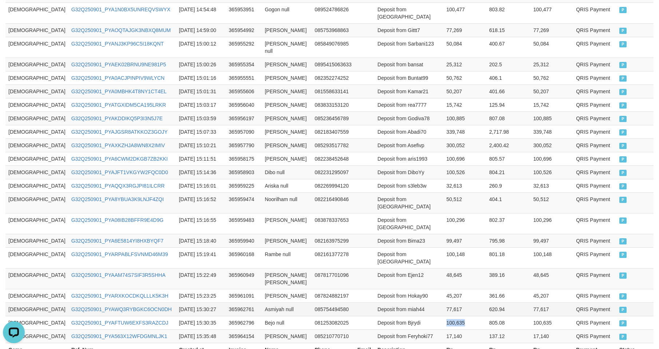
click at [443, 316] on td "100,635" at bounding box center [464, 322] width 43 height 13
click at [443, 329] on td "17,140" at bounding box center [464, 335] width 43 height 13
click at [391, 302] on td "Deposit from miah44" at bounding box center [408, 308] width 69 height 13
drag, startPoint x: 391, startPoint y: 243, endPoint x: 536, endPoint y: 242, distance: 145.6
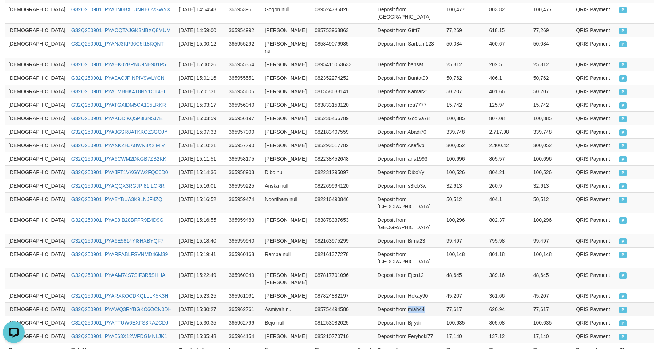
click at [394, 302] on td "Deposit from miah44" at bounding box center [408, 308] width 69 height 13
click at [385, 316] on td "Deposit from Bjrydi" at bounding box center [408, 322] width 69 height 13
click at [387, 316] on td "Deposit from Bjrydi" at bounding box center [408, 322] width 69 height 13
click at [374, 234] on td "Deposit from Bima23" at bounding box center [408, 240] width 69 height 13
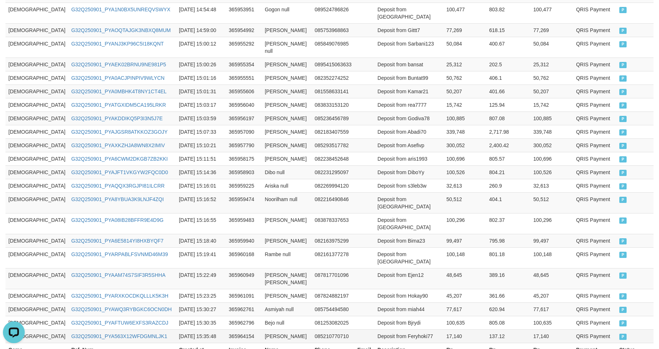
click at [390, 329] on td "Deposit from Feryhoki77" at bounding box center [408, 335] width 69 height 13
drag, startPoint x: 390, startPoint y: 274, endPoint x: 626, endPoint y: 239, distance: 238.3
click at [392, 329] on td "Deposit from Feryhoki77" at bounding box center [408, 335] width 69 height 13
drag, startPoint x: 425, startPoint y: 132, endPoint x: 462, endPoint y: 132, distance: 36.4
click at [433, 126] on tbody "GOD77 G32Q250901_PYAXYPGB1CQMC9ISUDI [DATE] 14:49:26 365952645 [PERSON_NAME] 08…" at bounding box center [329, 145] width 648 height 395
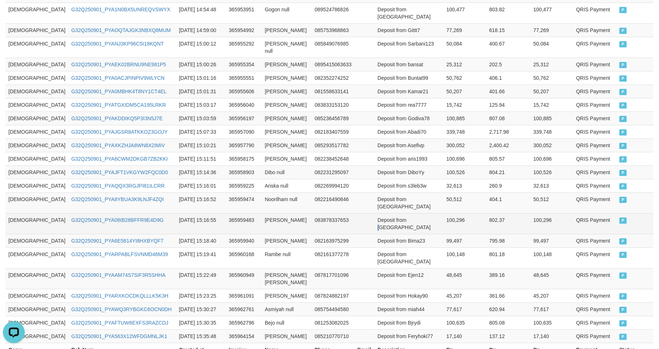
click at [386, 213] on td "Deposit from [GEOGRAPHIC_DATA]" at bounding box center [408, 223] width 69 height 21
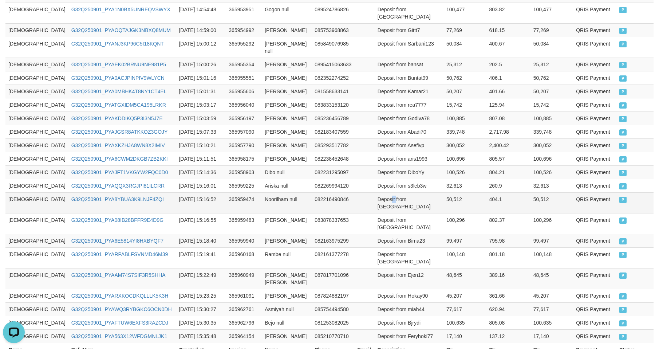
click at [374, 192] on td "Deposit from [GEOGRAPHIC_DATA]" at bounding box center [408, 202] width 69 height 21
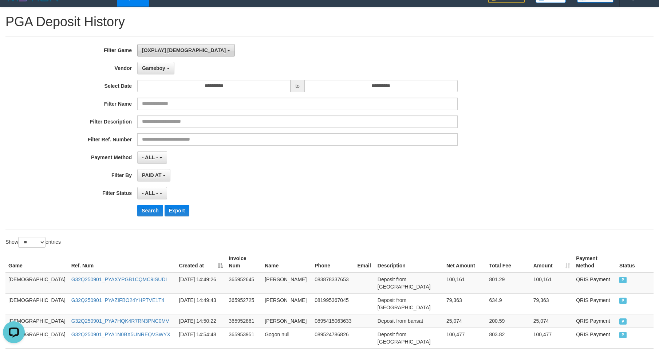
scroll to position [0, 0]
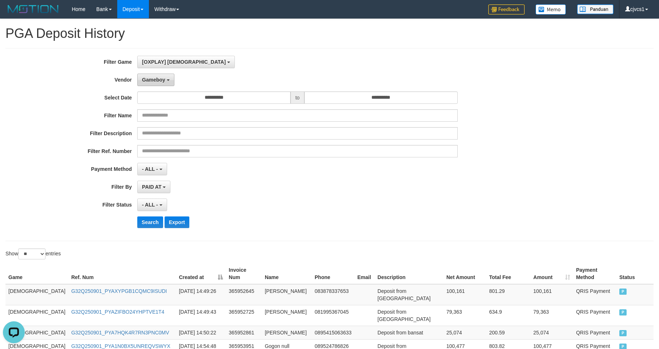
drag, startPoint x: 154, startPoint y: 80, endPoint x: 155, endPoint y: 84, distance: 4.5
click at [155, 80] on span "Gameboy" at bounding box center [153, 80] width 23 height 6
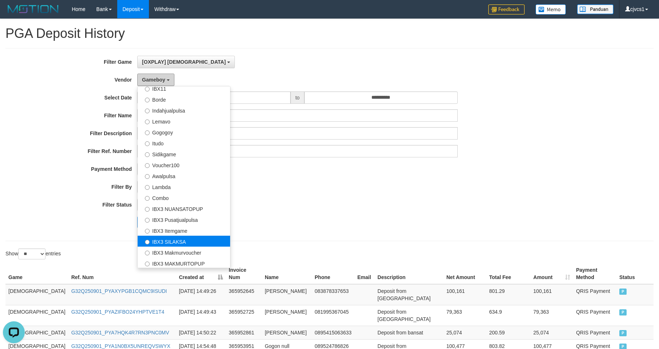
scroll to position [239, 0]
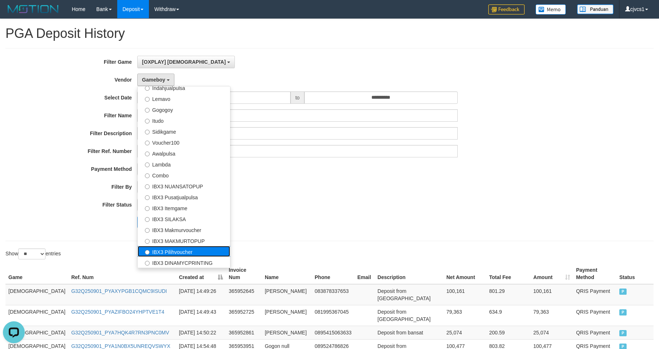
click at [186, 250] on label "IBX3 Pilihvoucher" at bounding box center [184, 251] width 92 height 11
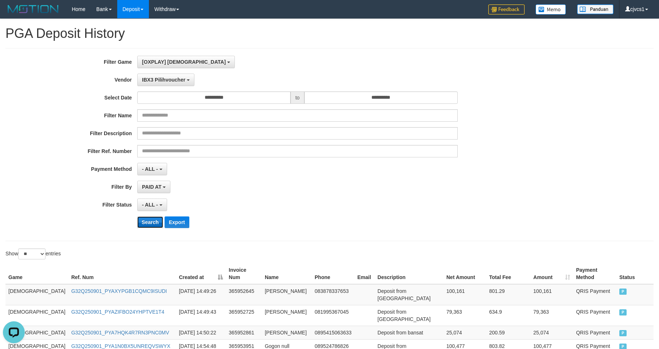
click at [150, 227] on button "Search" at bounding box center [150, 222] width 26 height 12
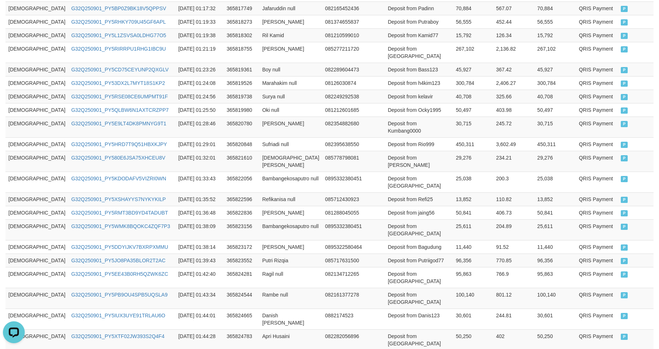
scroll to position [351, 0]
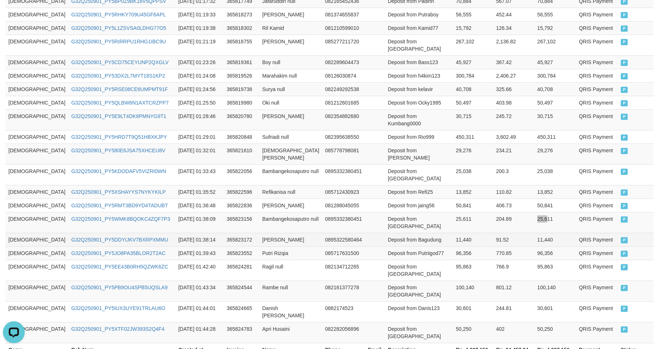
drag, startPoint x: 528, startPoint y: 184, endPoint x: 647, endPoint y: 206, distance: 121.0
click at [536, 212] on td "25,611" at bounding box center [554, 222] width 41 height 21
drag, startPoint x: 536, startPoint y: 170, endPoint x: 541, endPoint y: 154, distance: 16.1
click at [539, 198] on td "50,841" at bounding box center [554, 204] width 41 height 13
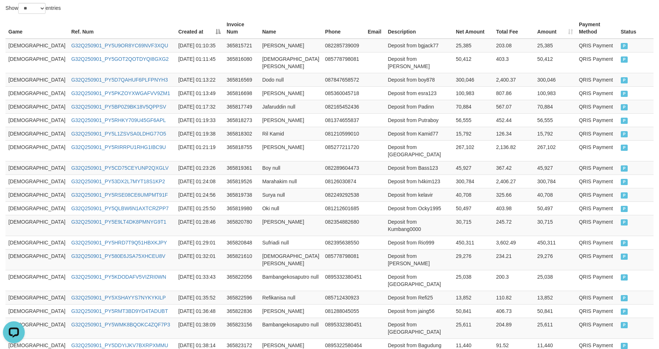
scroll to position [108, 0]
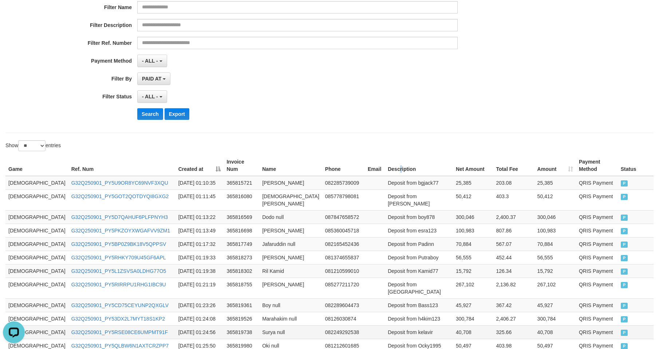
drag, startPoint x: 366, startPoint y: 167, endPoint x: 534, endPoint y: 316, distance: 224.3
click at [20, 122] on div "**********" at bounding box center [274, 37] width 549 height 178
click at [387, 130] on div "**********" at bounding box center [329, 36] width 648 height 193
click at [149, 123] on div "**********" at bounding box center [274, 37] width 549 height 178
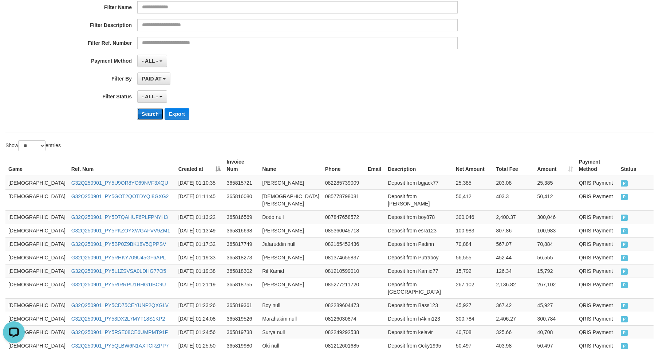
click at [148, 118] on button "Search" at bounding box center [150, 114] width 26 height 12
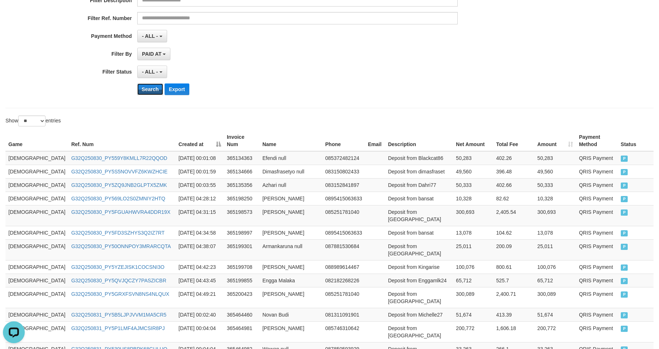
scroll to position [344, 0]
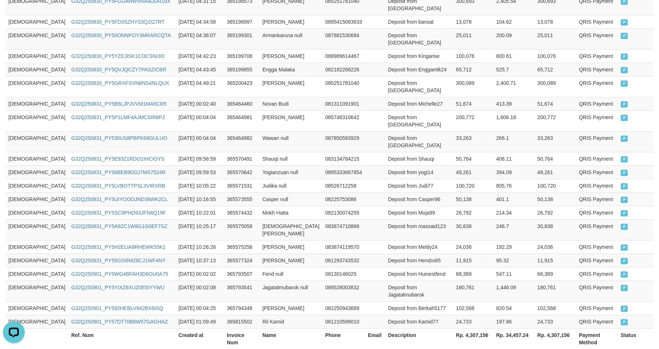
drag, startPoint x: 629, startPoint y: 301, endPoint x: 622, endPoint y: 300, distance: 7.0
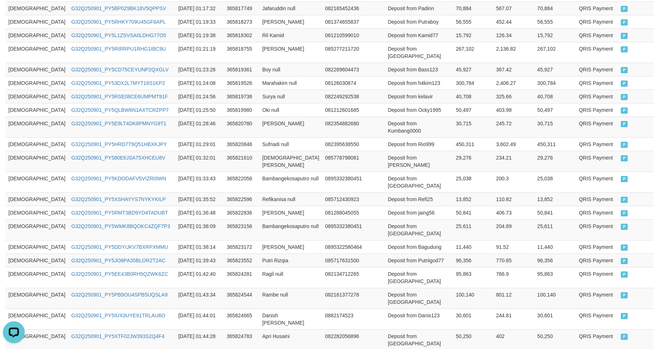
scroll to position [351, 0]
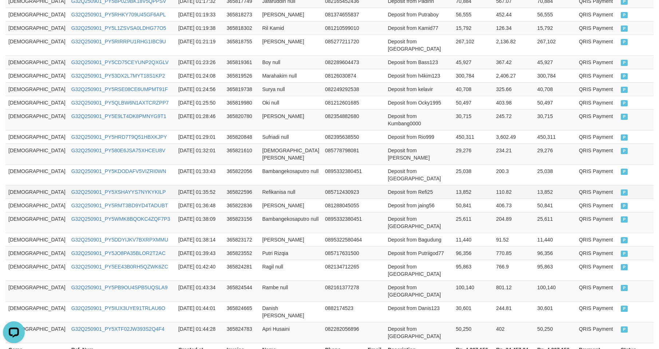
drag, startPoint x: 533, startPoint y: 172, endPoint x: 522, endPoint y: 156, distance: 19.7
click at [534, 198] on td "50,841" at bounding box center [554, 204] width 41 height 13
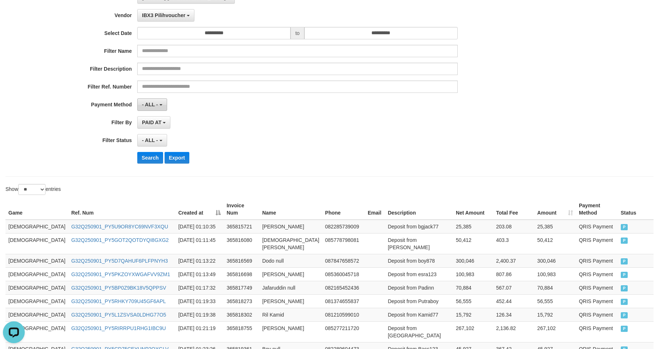
scroll to position [0, 0]
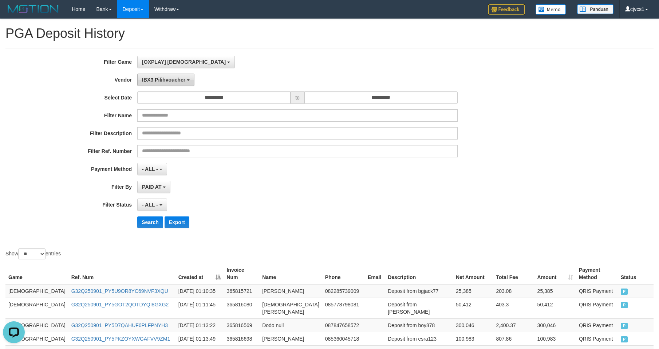
drag, startPoint x: 161, startPoint y: 79, endPoint x: 161, endPoint y: 84, distance: 5.1
click at [161, 81] on span "IBX3 Pilihvoucher" at bounding box center [163, 80] width 43 height 6
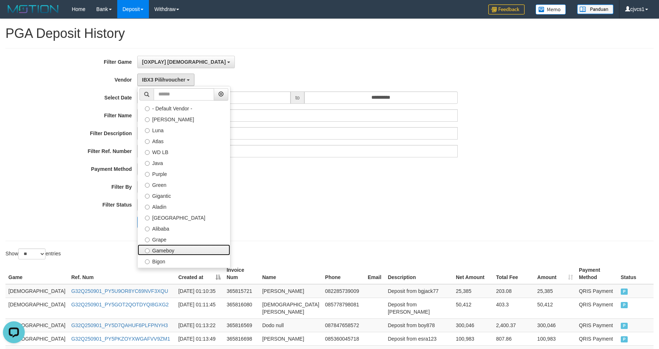
drag, startPoint x: 179, startPoint y: 247, endPoint x: 176, endPoint y: 240, distance: 7.7
click at [178, 247] on label "Gameboy" at bounding box center [184, 249] width 92 height 11
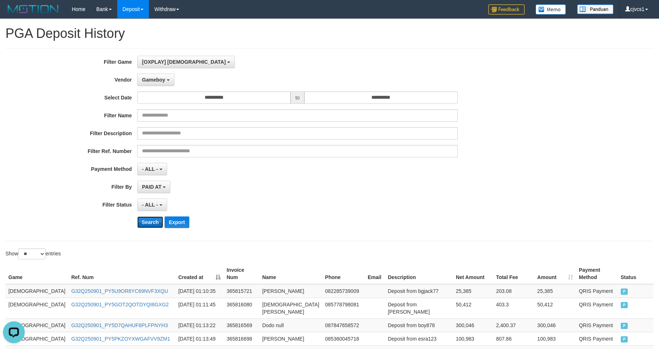
click at [151, 227] on button "Search" at bounding box center [150, 222] width 26 height 12
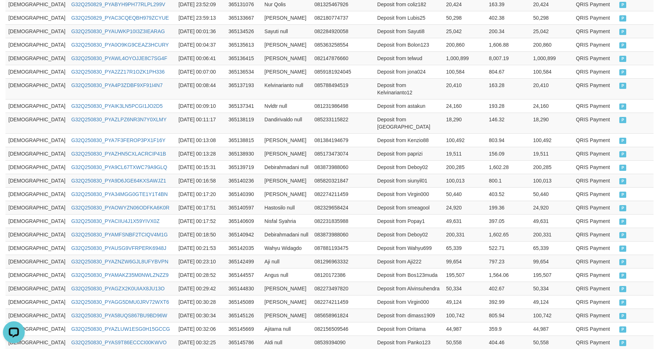
scroll to position [336, 0]
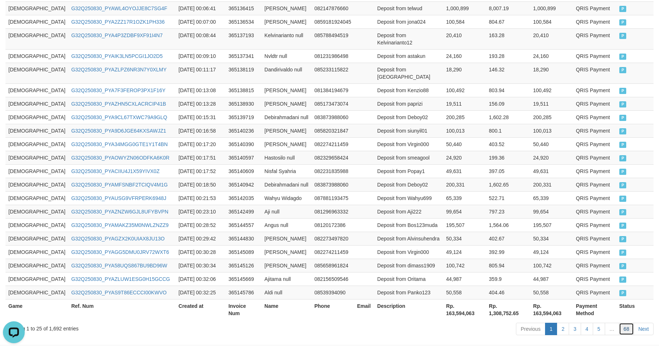
click at [623, 322] on link "68" at bounding box center [626, 328] width 15 height 12
drag, startPoint x: 473, startPoint y: 230, endPoint x: 472, endPoint y: 226, distance: 4.4
click at [486, 245] on td "392.99" at bounding box center [508, 251] width 44 height 13
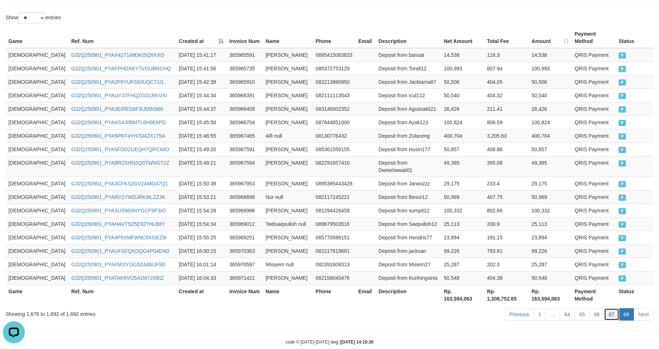
click at [613, 308] on link "67" at bounding box center [611, 314] width 15 height 12
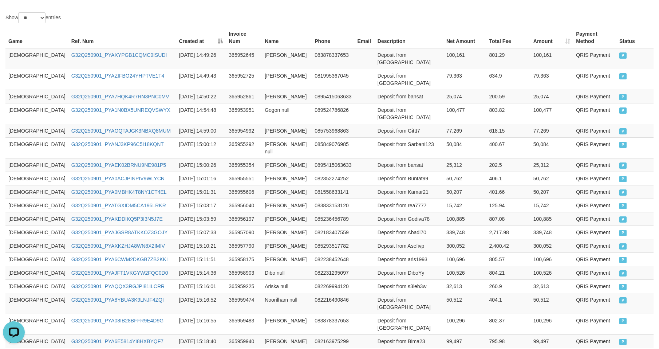
scroll to position [336, 0]
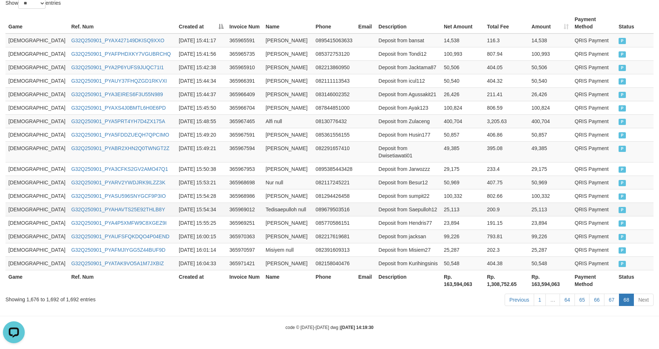
scroll to position [236, 0]
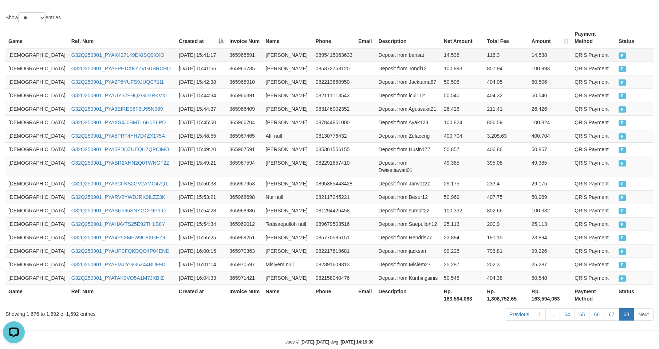
click at [14, 48] on td "[DEMOGRAPHIC_DATA]" at bounding box center [36, 55] width 63 height 14
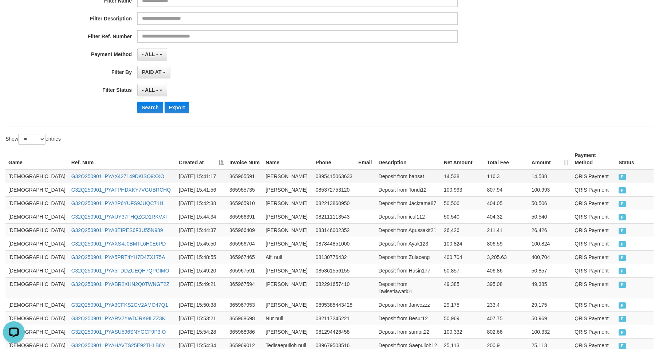
click at [13, 169] on td "[DEMOGRAPHIC_DATA]" at bounding box center [36, 176] width 63 height 14
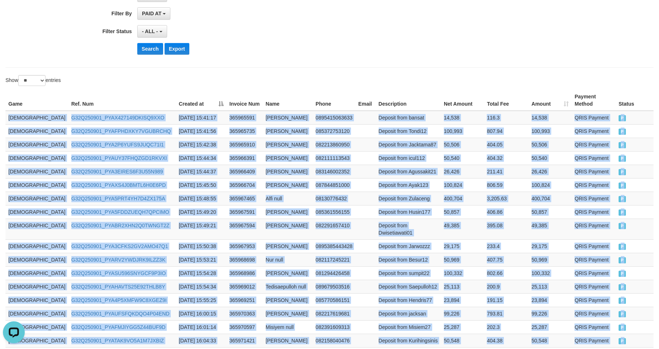
scroll to position [236, 0]
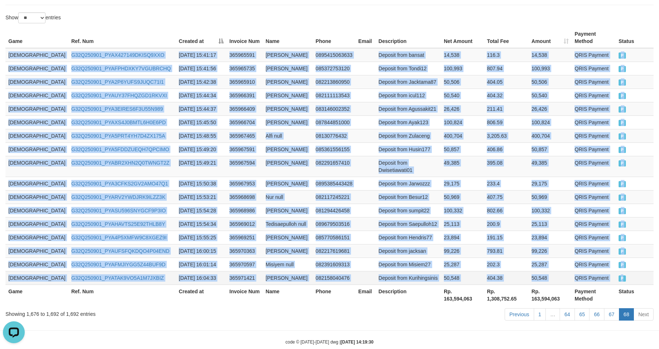
drag, startPoint x: 13, startPoint y: 163, endPoint x: 631, endPoint y: 271, distance: 626.9
click at [632, 273] on tbody "GOD77 G32Q250901_PYAX427149DKISQ9XXO [DATE] 15:41:17 365965591 Angga Hariyanto …" at bounding box center [329, 166] width 648 height 237
click at [376, 260] on td "Deposit from Misiem27" at bounding box center [408, 263] width 65 height 13
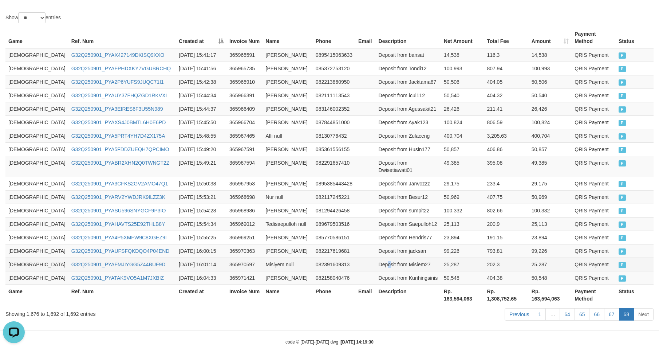
click at [376, 257] on td "Deposit from Misiem27" at bounding box center [408, 263] width 65 height 13
drag, startPoint x: 362, startPoint y: 255, endPoint x: 378, endPoint y: 257, distance: 15.4
click at [378, 257] on td "Deposit from Misiem27" at bounding box center [408, 263] width 65 height 13
click at [376, 257] on td "Deposit from Misiem27" at bounding box center [408, 263] width 65 height 13
drag, startPoint x: 360, startPoint y: 257, endPoint x: 369, endPoint y: 258, distance: 9.9
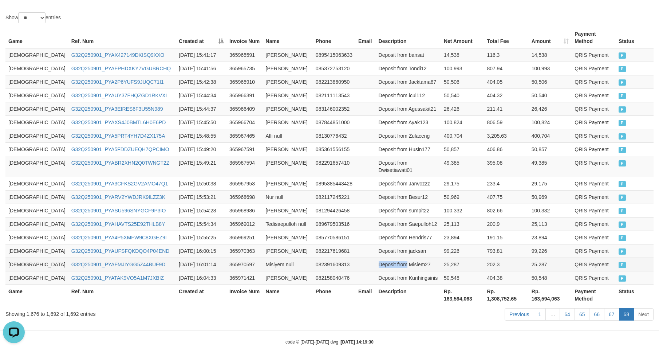
click at [376, 258] on td "Deposit from Misiem27" at bounding box center [408, 263] width 65 height 13
click at [423, 156] on tr "GOD77 G32Q250901_PYABR2XHN2Q0TWNGT2Z [DATE] 15:49:21 365967594 Dwi Setiawati 08…" at bounding box center [329, 166] width 648 height 21
click at [450, 129] on td "400,704" at bounding box center [462, 135] width 43 height 13
drag, startPoint x: 519, startPoint y: 192, endPoint x: 525, endPoint y: 176, distance: 17.5
click at [522, 188] on tbody "GOD77 G32Q250901_PYAX427149DKISQ9XXO [DATE] 15:41:17 365965591 Angga Hariyanto …" at bounding box center [329, 166] width 648 height 237
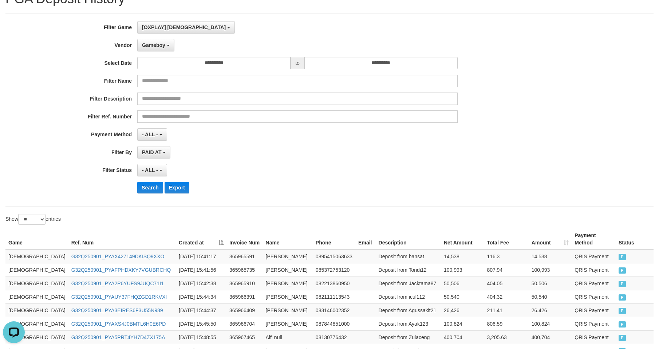
scroll to position [0, 0]
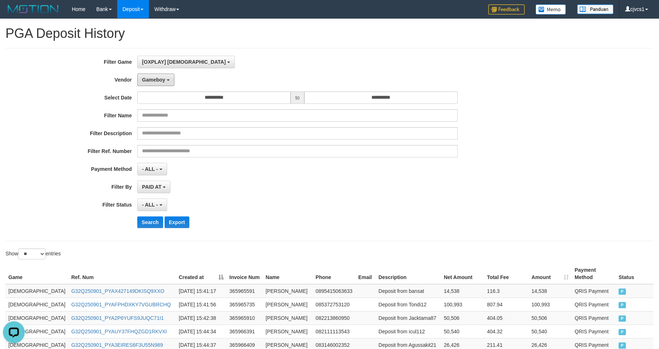
drag, startPoint x: 157, startPoint y: 79, endPoint x: 140, endPoint y: 167, distance: 89.6
click at [156, 78] on span "Gameboy" at bounding box center [153, 80] width 23 height 6
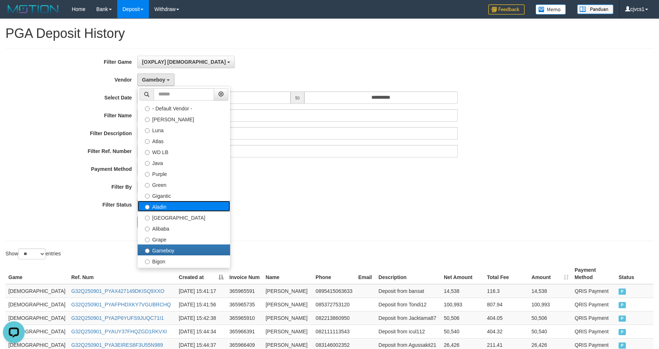
click at [159, 205] on label "Aladin" at bounding box center [184, 206] width 92 height 11
select select "**********"
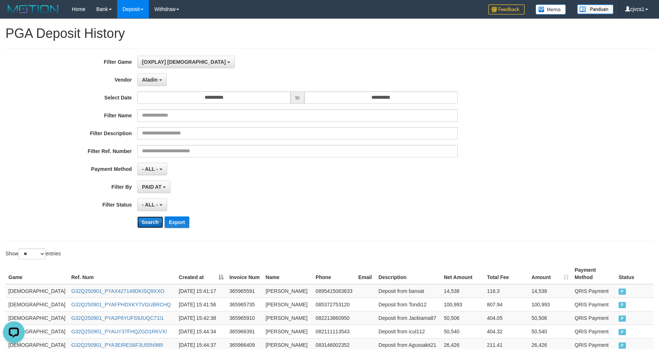
drag, startPoint x: 145, startPoint y: 216, endPoint x: 145, endPoint y: 221, distance: 5.1
click at [145, 218] on button "Search" at bounding box center [150, 222] width 26 height 12
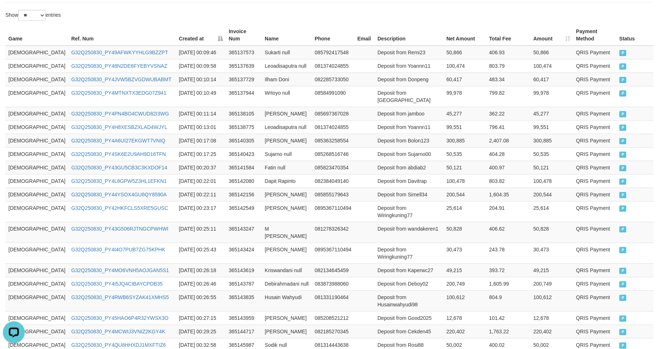
scroll to position [303, 0]
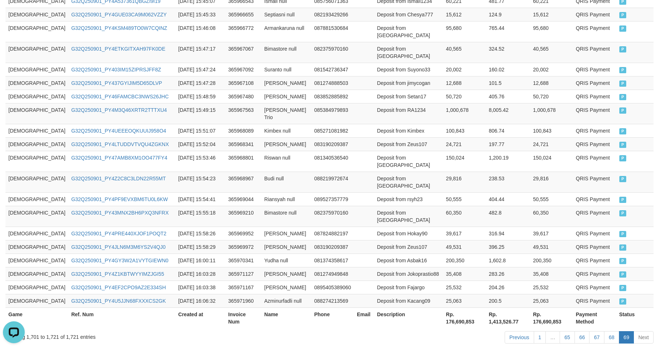
scroll to position [242, 0]
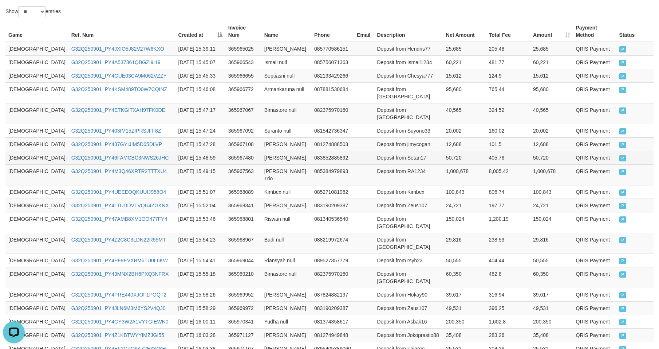
click at [491, 151] on td "405.76" at bounding box center [507, 157] width 44 height 13
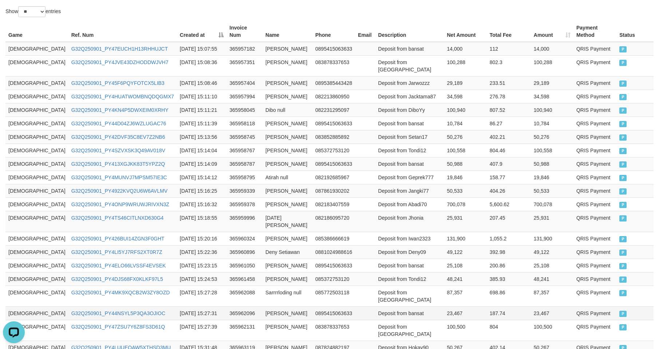
scroll to position [344, 0]
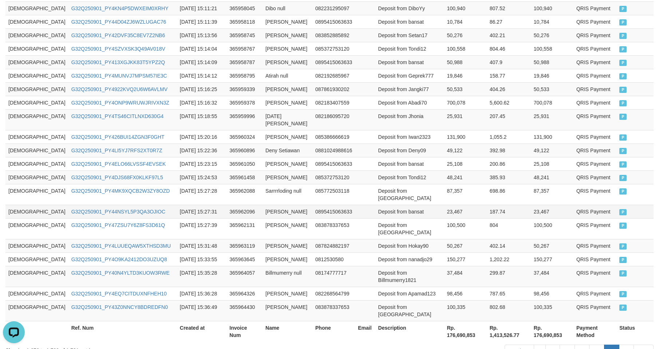
click at [399, 205] on td "Deposit from bansat" at bounding box center [409, 211] width 69 height 13
click at [631, 336] on div "Previous 1 … 65 66 67 68 69 Next" at bounding box center [466, 352] width 373 height 16
click at [627, 336] on link "69" at bounding box center [626, 350] width 15 height 12
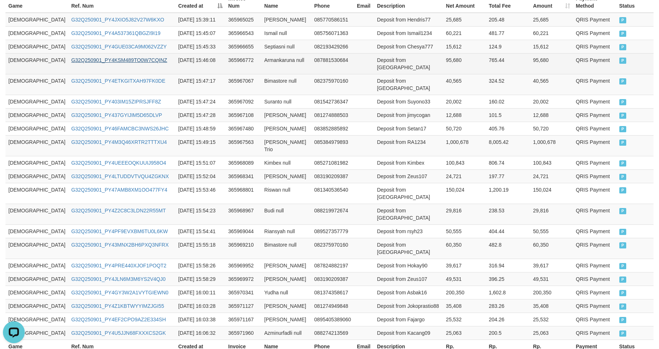
scroll to position [161, 0]
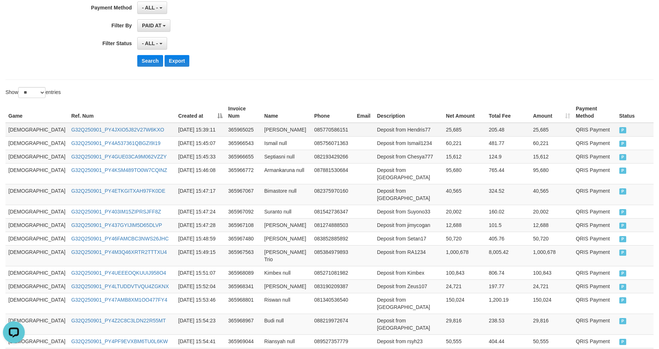
click at [15, 123] on td "[DEMOGRAPHIC_DATA]" at bounding box center [36, 130] width 63 height 14
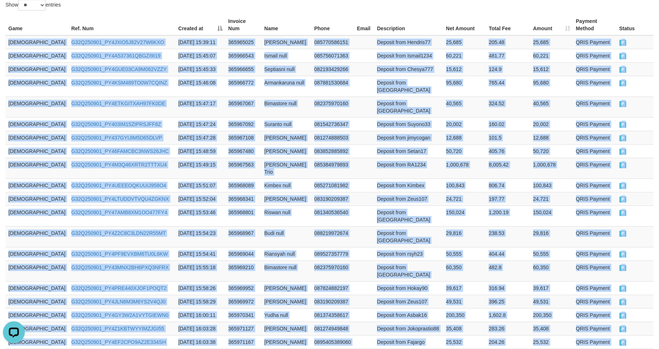
scroll to position [282, 0]
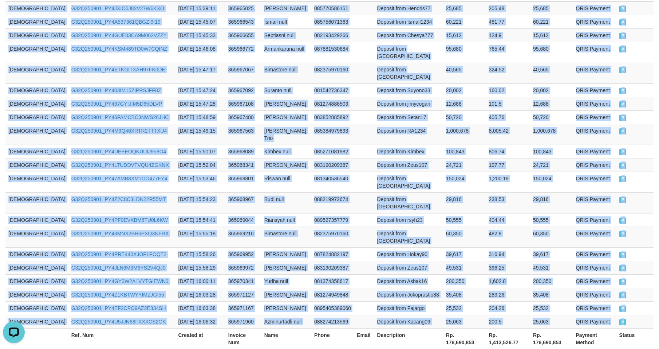
drag, startPoint x: 15, startPoint y: 119, endPoint x: 660, endPoint y: 246, distance: 657.2
click at [631, 271] on tbody "GOD77 G32Q250901_PY4JXIO5J82V27W6KXO [DATE] 15:39:11 365965025 Moh [PERSON_NAME…" at bounding box center [329, 164] width 648 height 327
click at [374, 314] on td "Deposit from Kacang09" at bounding box center [408, 320] width 69 height 13
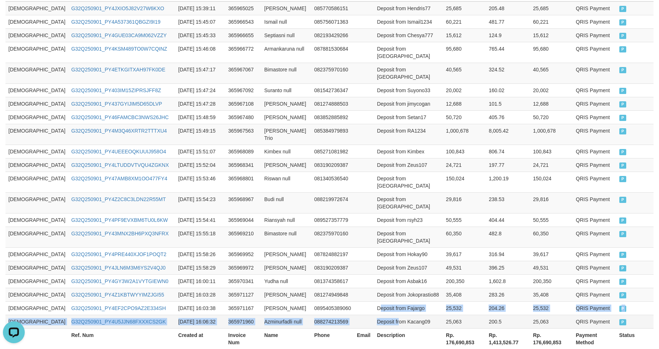
drag, startPoint x: 354, startPoint y: 262, endPoint x: 373, endPoint y: 264, distance: 19.0
click at [373, 264] on tbody "GOD77 G32Q250901_PY4JXIO5J82V27W6KXO [DATE] 15:39:11 365965025 Moh [PERSON_NAME…" at bounding box center [329, 164] width 648 height 327
click at [374, 301] on td "Deposit from Fajargo" at bounding box center [408, 307] width 69 height 13
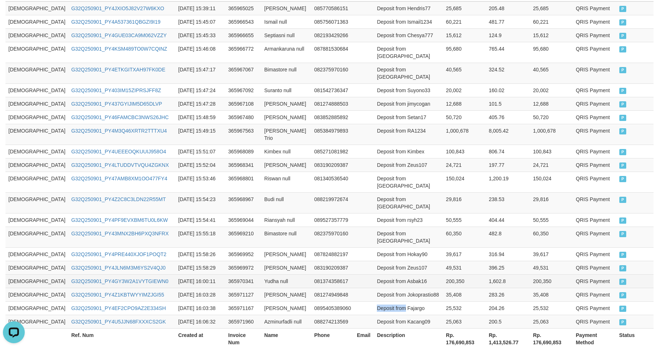
drag, startPoint x: 362, startPoint y: 255, endPoint x: 417, endPoint y: 235, distance: 58.9
click at [376, 301] on td "Deposit from Fajargo" at bounding box center [408, 307] width 69 height 13
drag, startPoint x: 517, startPoint y: 159, endPoint x: 418, endPoint y: 112, distance: 109.2
click at [515, 148] on tbody "GOD77 G32Q250901_PY4JXIO5J82V27W6KXO [DATE] 15:39:11 365965025 Moh [PERSON_NAME…" at bounding box center [329, 164] width 648 height 327
